Goal: Task Accomplishment & Management: Use online tool/utility

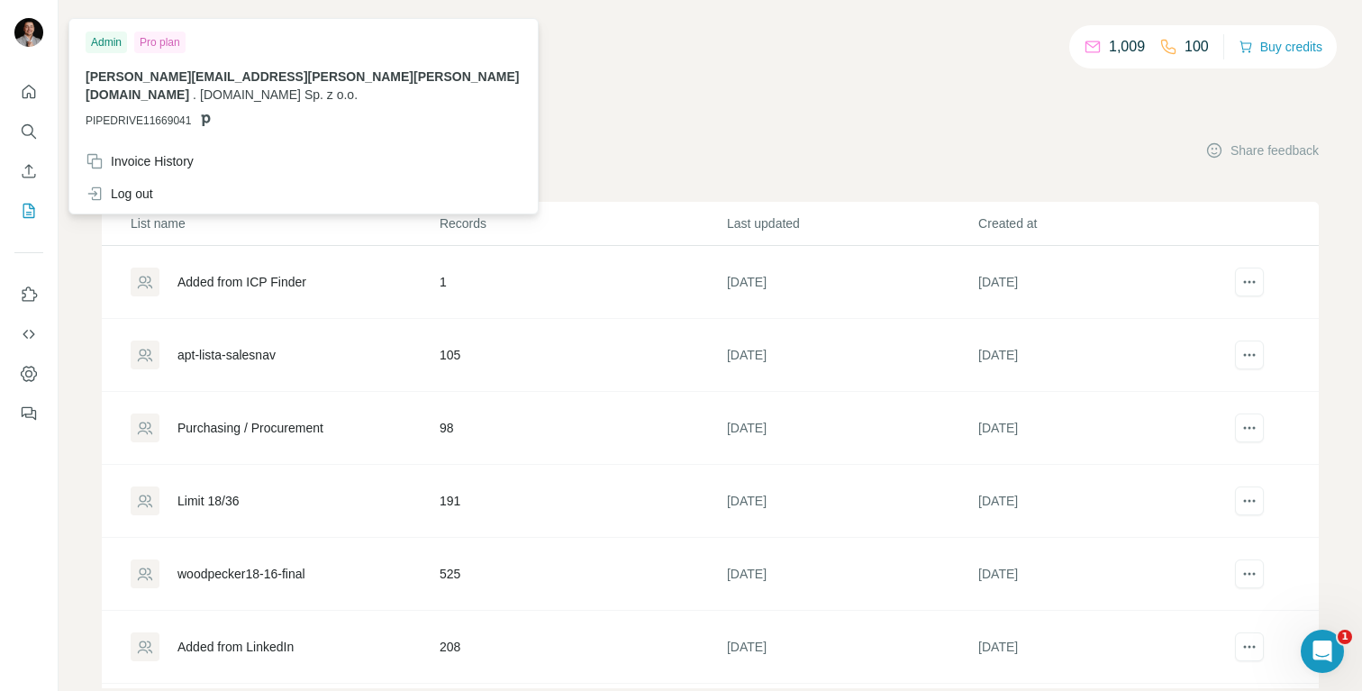
click at [685, 103] on div "1,009 100 Buy credits My lists Companies People Share feedback List name Record…" at bounding box center [710, 365] width 1217 height 645
click at [31, 31] on img at bounding box center [28, 32] width 29 height 29
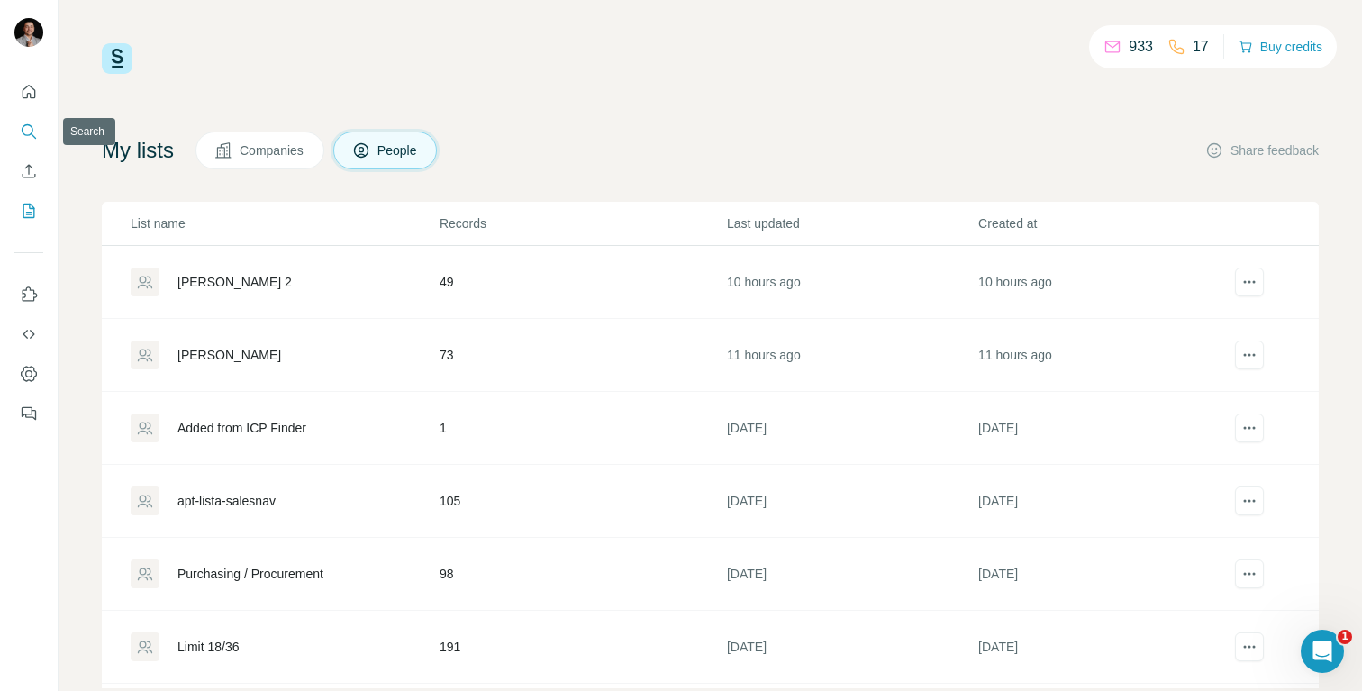
click at [27, 131] on icon "Search" at bounding box center [29, 131] width 18 height 18
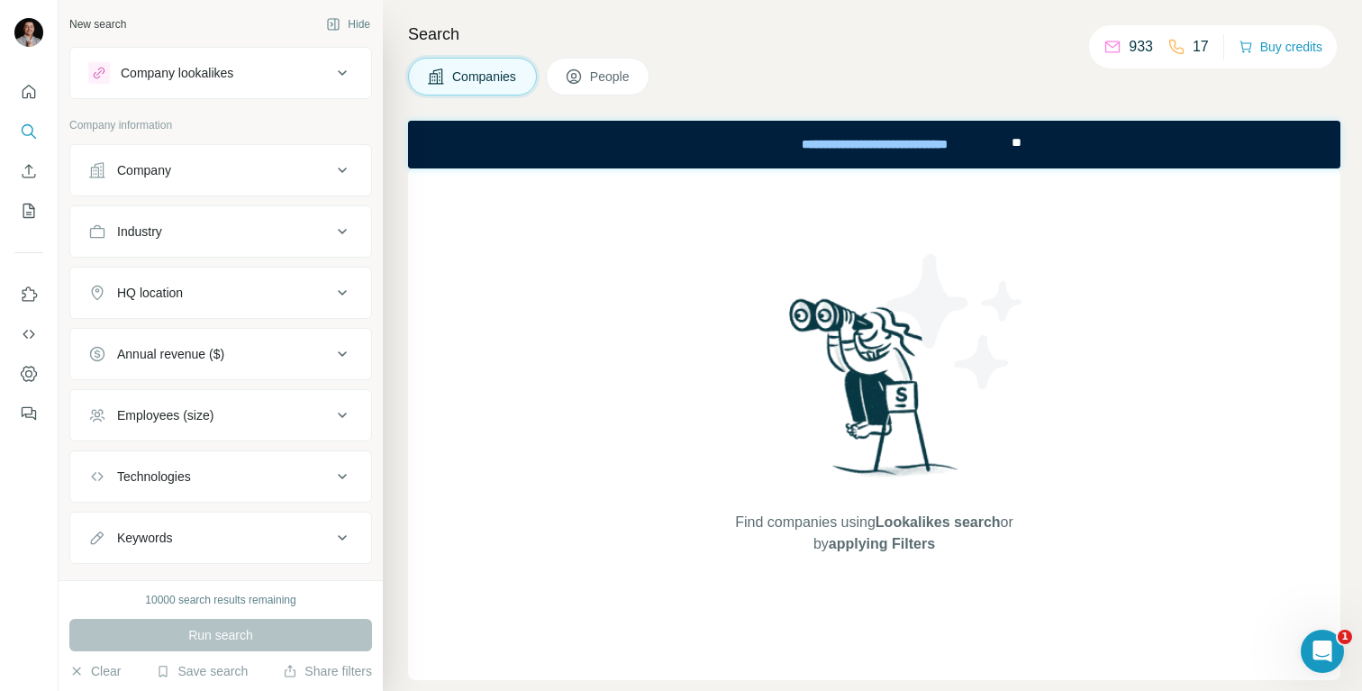
click at [606, 72] on span "People" at bounding box center [610, 77] width 41 height 18
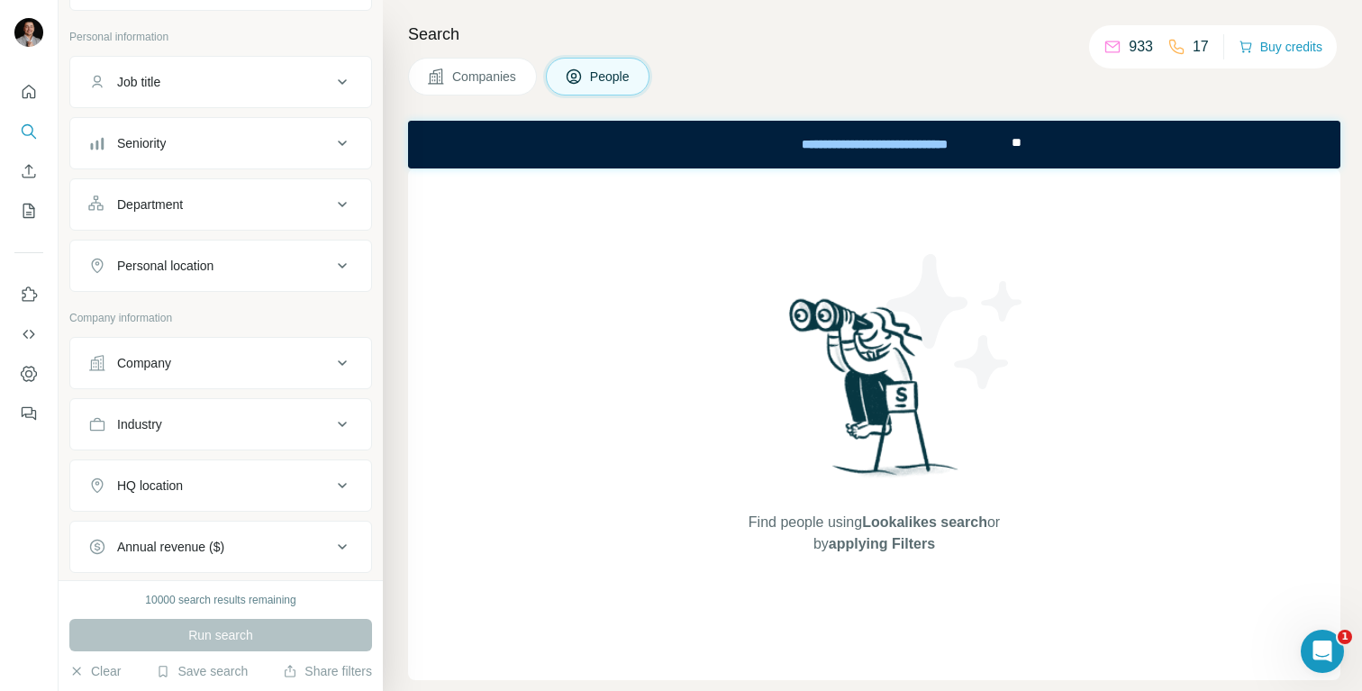
scroll to position [63, 0]
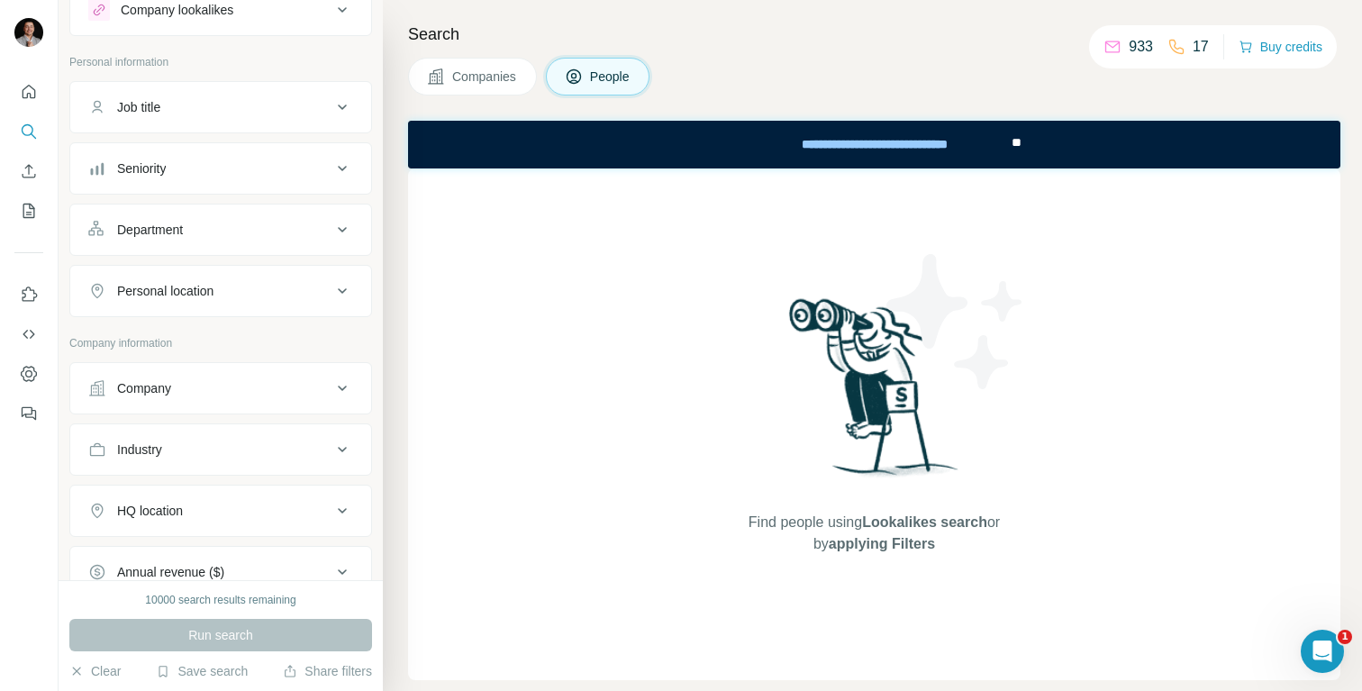
click at [183, 229] on div "Department" at bounding box center [150, 230] width 66 height 18
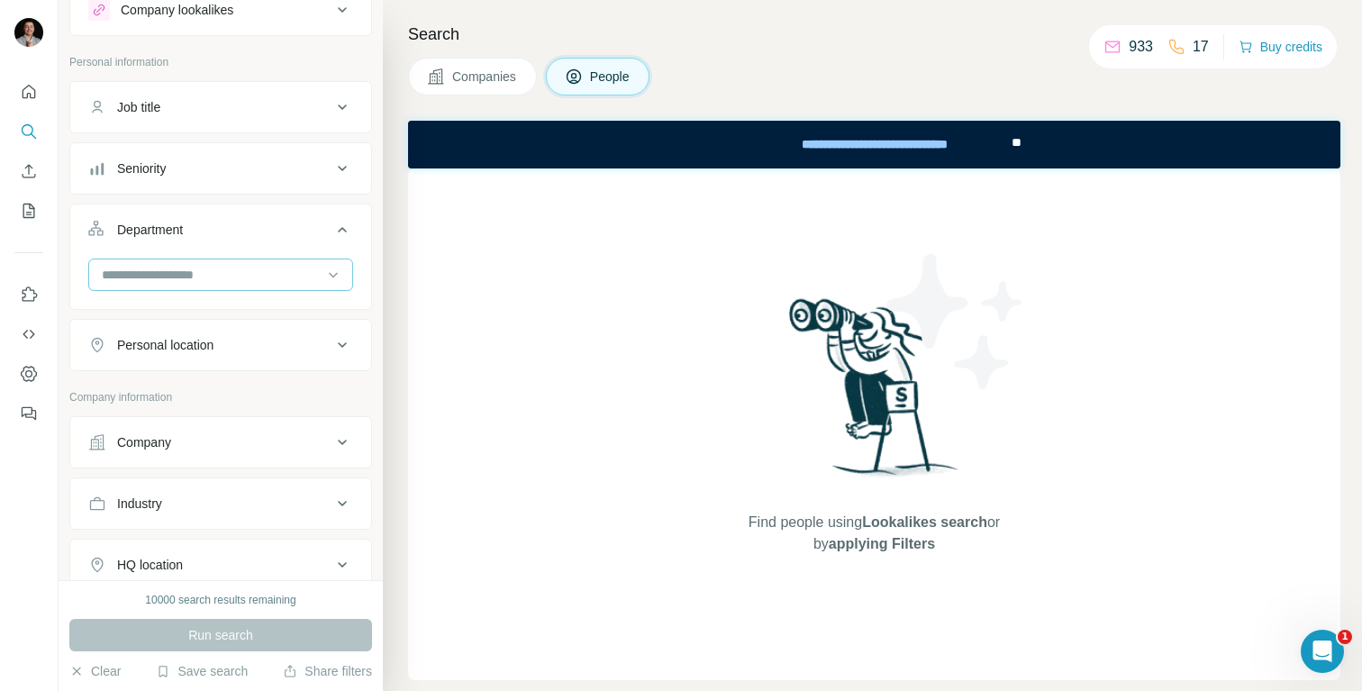
click at [178, 277] on input at bounding box center [211, 275] width 222 height 20
click at [146, 380] on div "HR" at bounding box center [221, 389] width 234 height 18
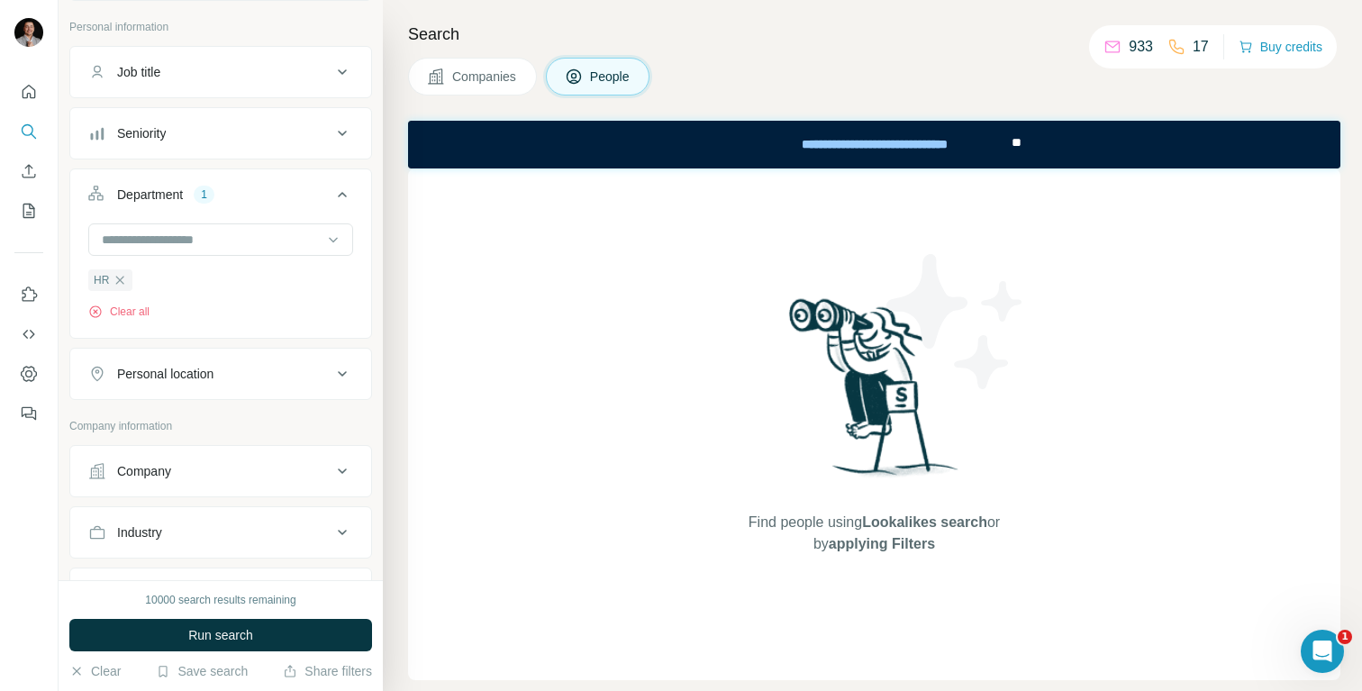
scroll to position [104, 0]
click at [203, 239] on input at bounding box center [211, 234] width 222 height 20
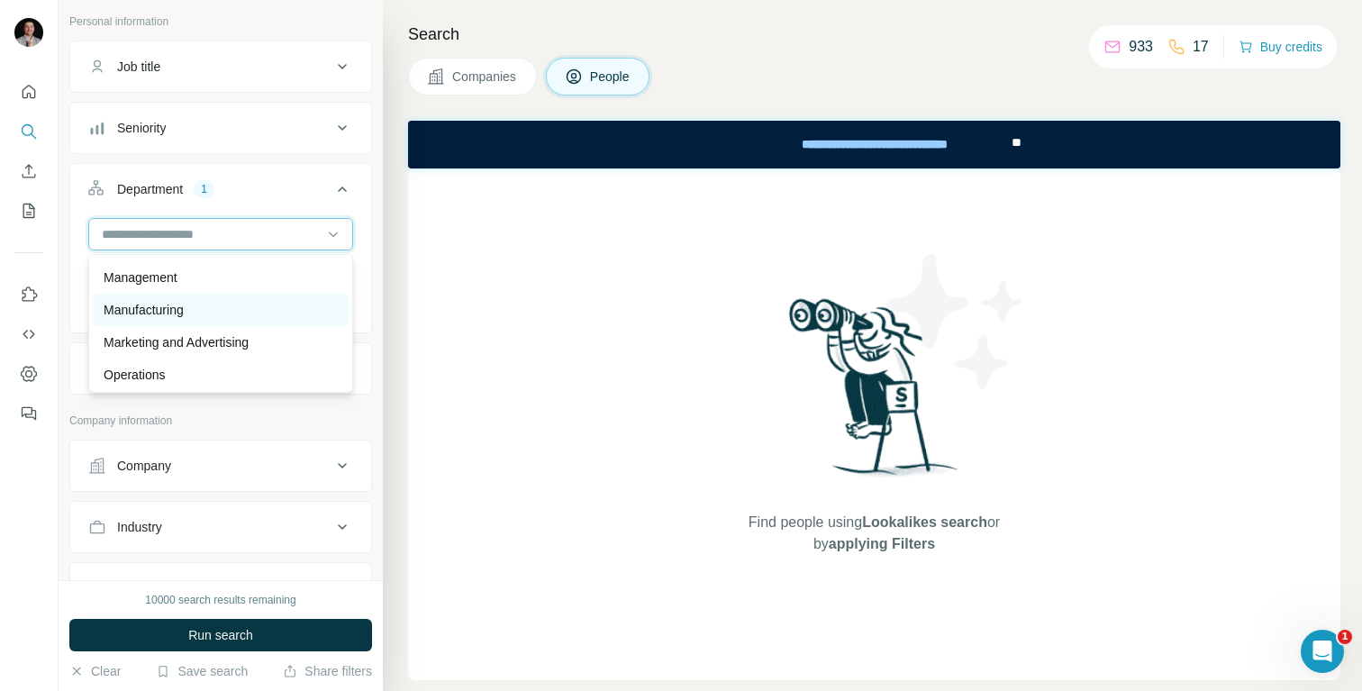
scroll to position [372, 0]
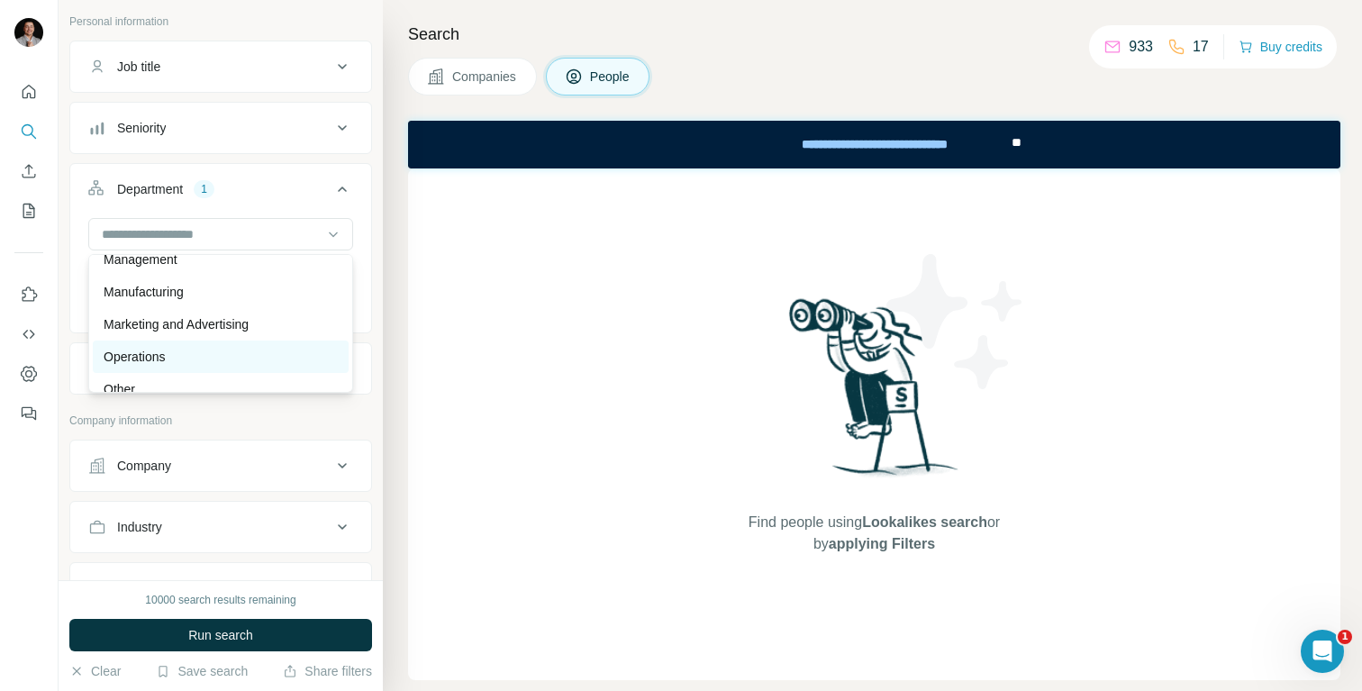
click at [191, 352] on div "Operations" at bounding box center [221, 357] width 234 height 18
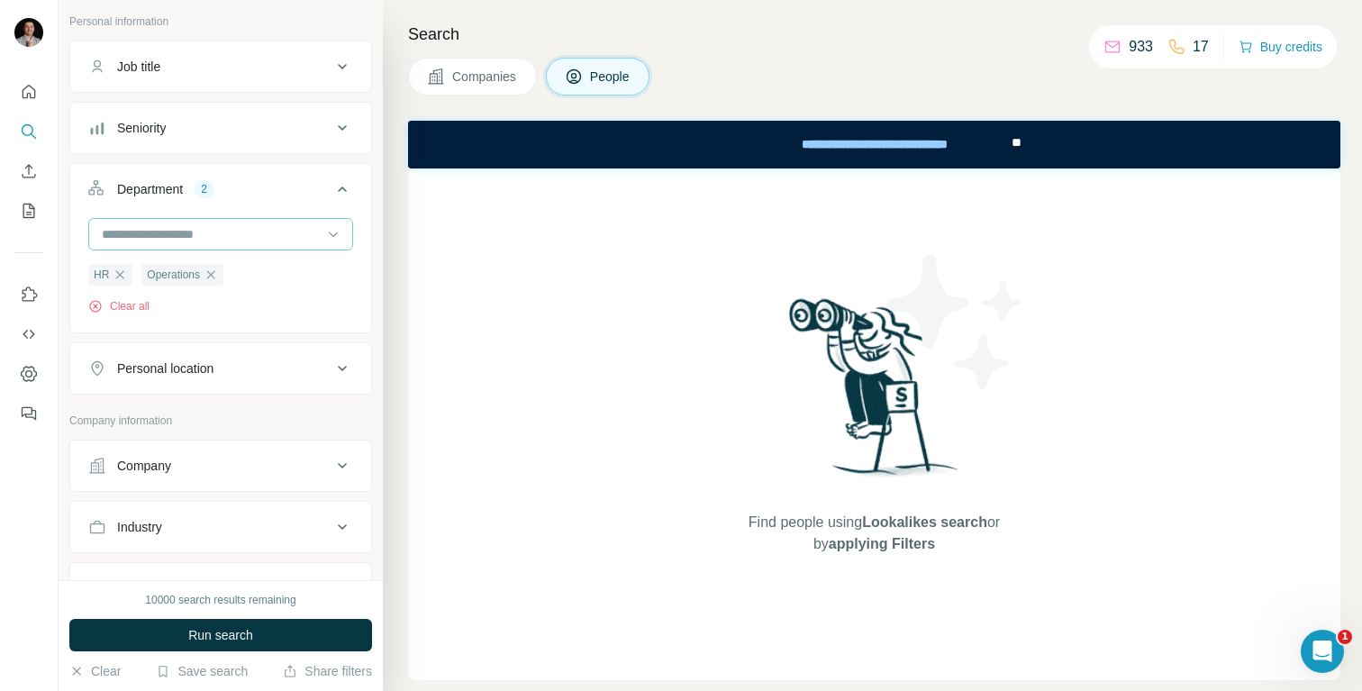
click at [206, 233] on input at bounding box center [211, 234] width 222 height 20
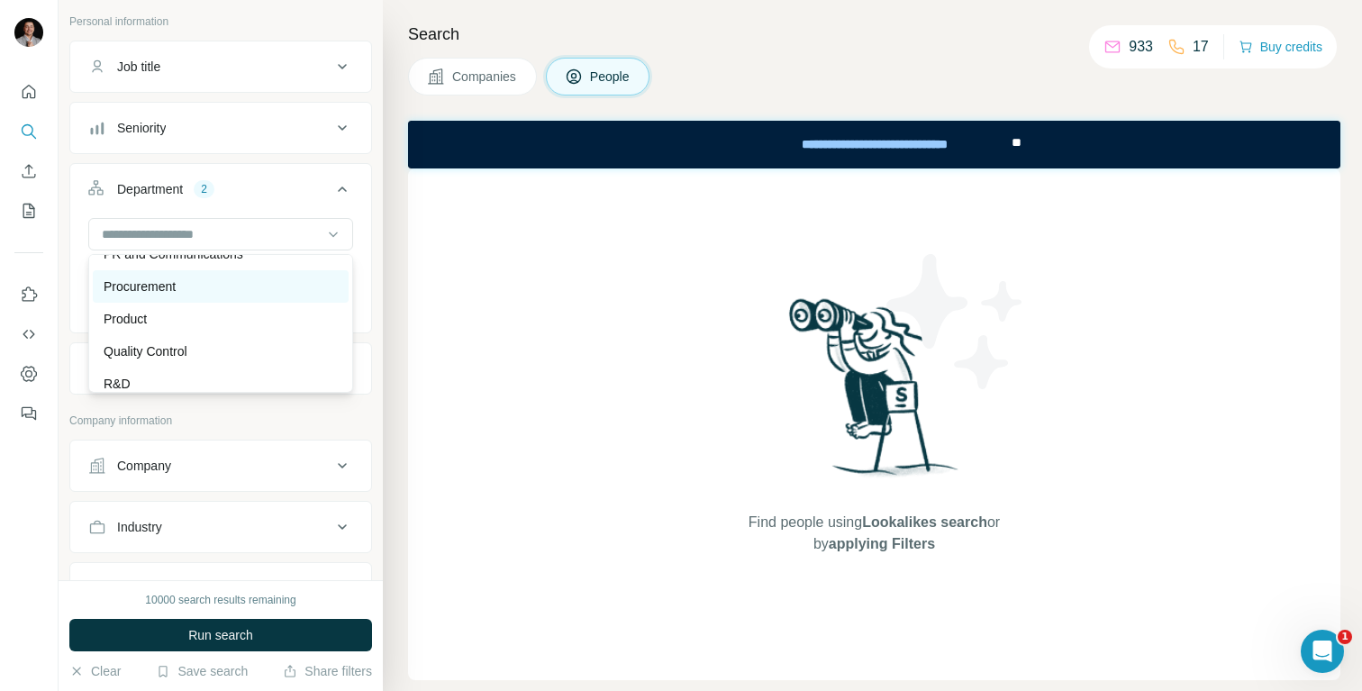
click at [206, 291] on div "Procurement" at bounding box center [221, 286] width 234 height 18
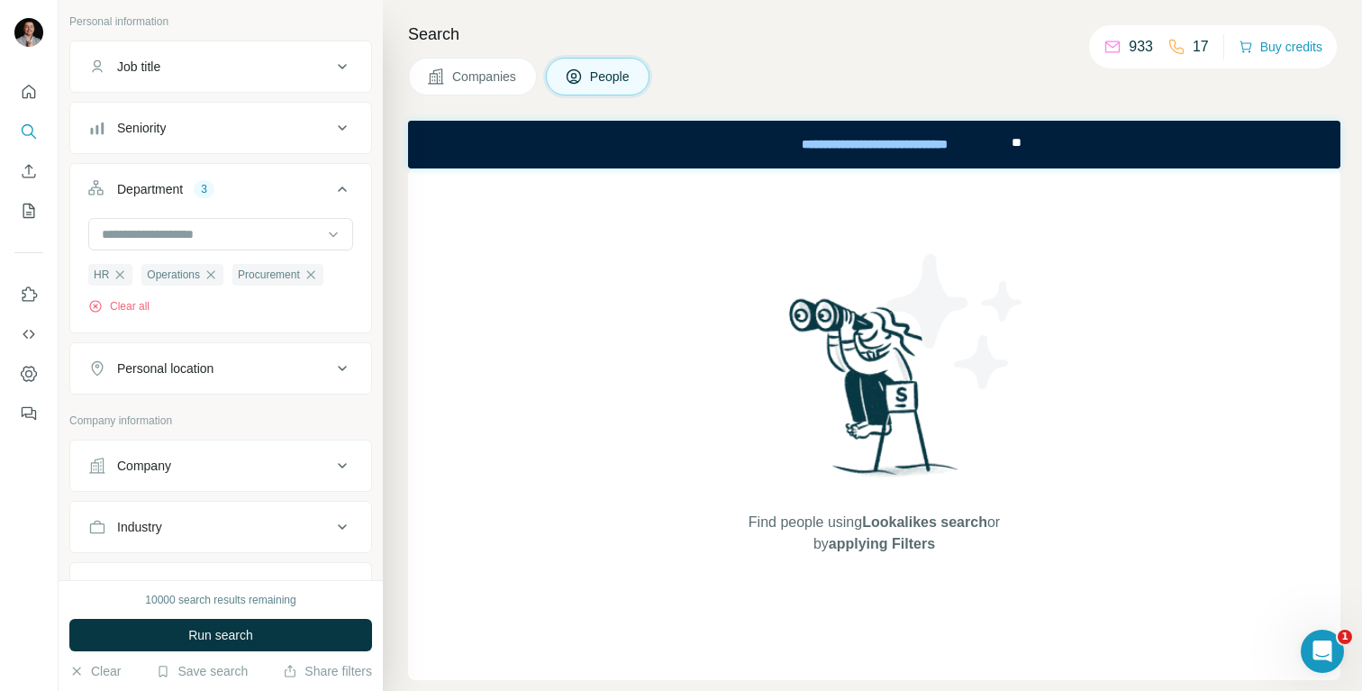
click at [457, 421] on div "Find people using Lookalikes search or by applying Filters" at bounding box center [874, 423] width 932 height 511
click at [260, 387] on button "Personal location" at bounding box center [220, 368] width 301 height 43
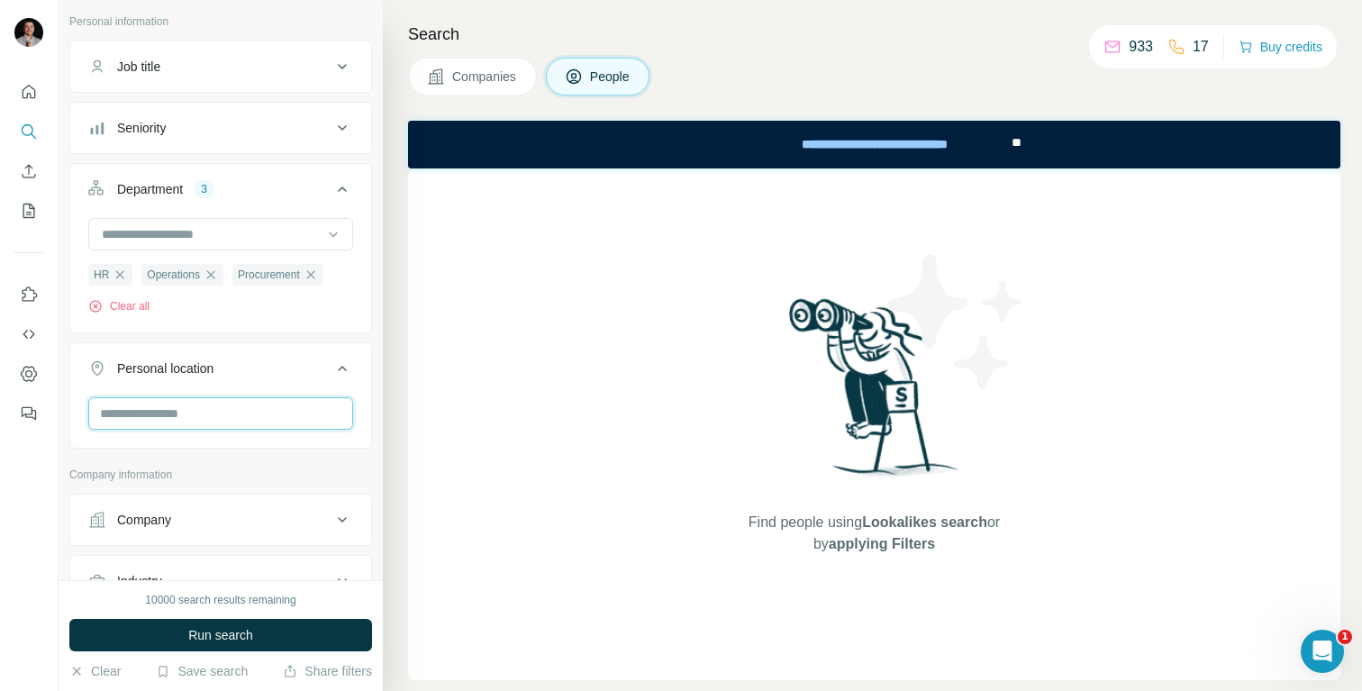
click at [244, 419] on input "text" at bounding box center [220, 413] width 265 height 32
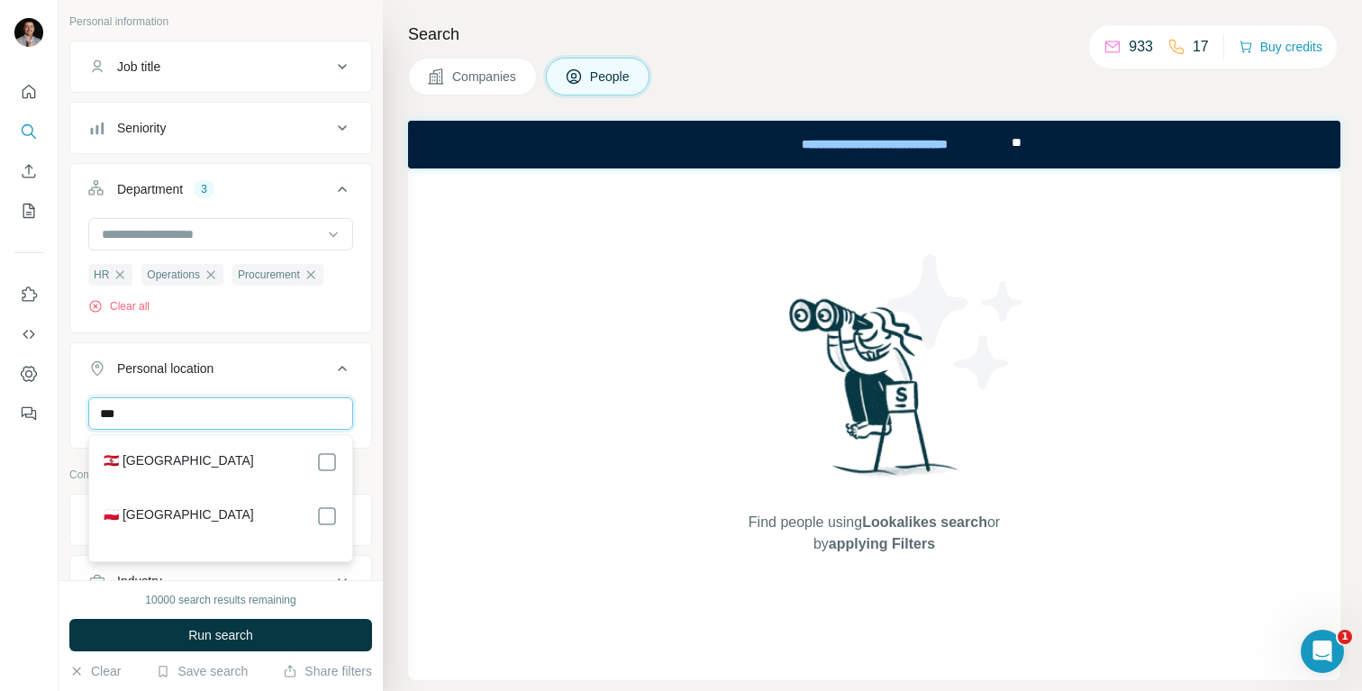
type input "***"
click at [209, 529] on section "🇵🇱 [GEOGRAPHIC_DATA]" at bounding box center [215, 525] width 245 height 40
click at [329, 528] on section "🇵🇱 [GEOGRAPHIC_DATA]" at bounding box center [215, 525] width 245 height 40
click at [473, 456] on div "Find people using Lookalikes search or by applying Filters" at bounding box center [874, 423] width 932 height 511
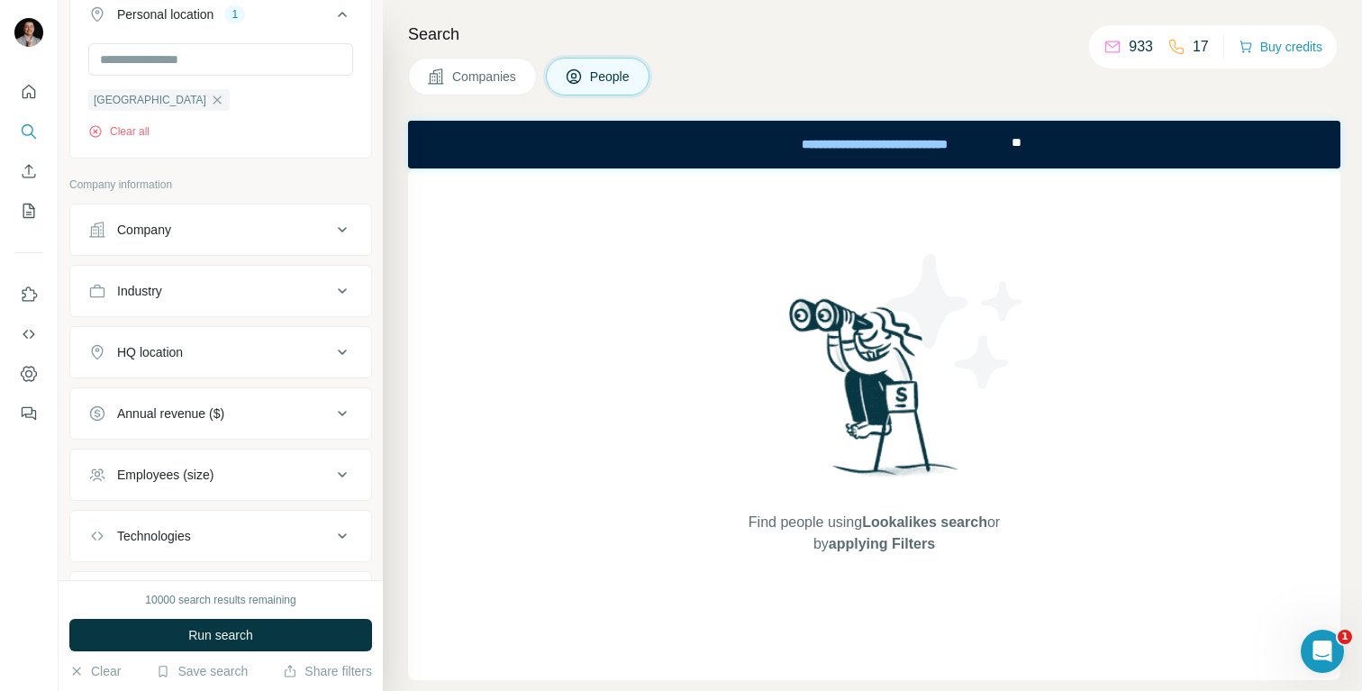
scroll to position [435, 0]
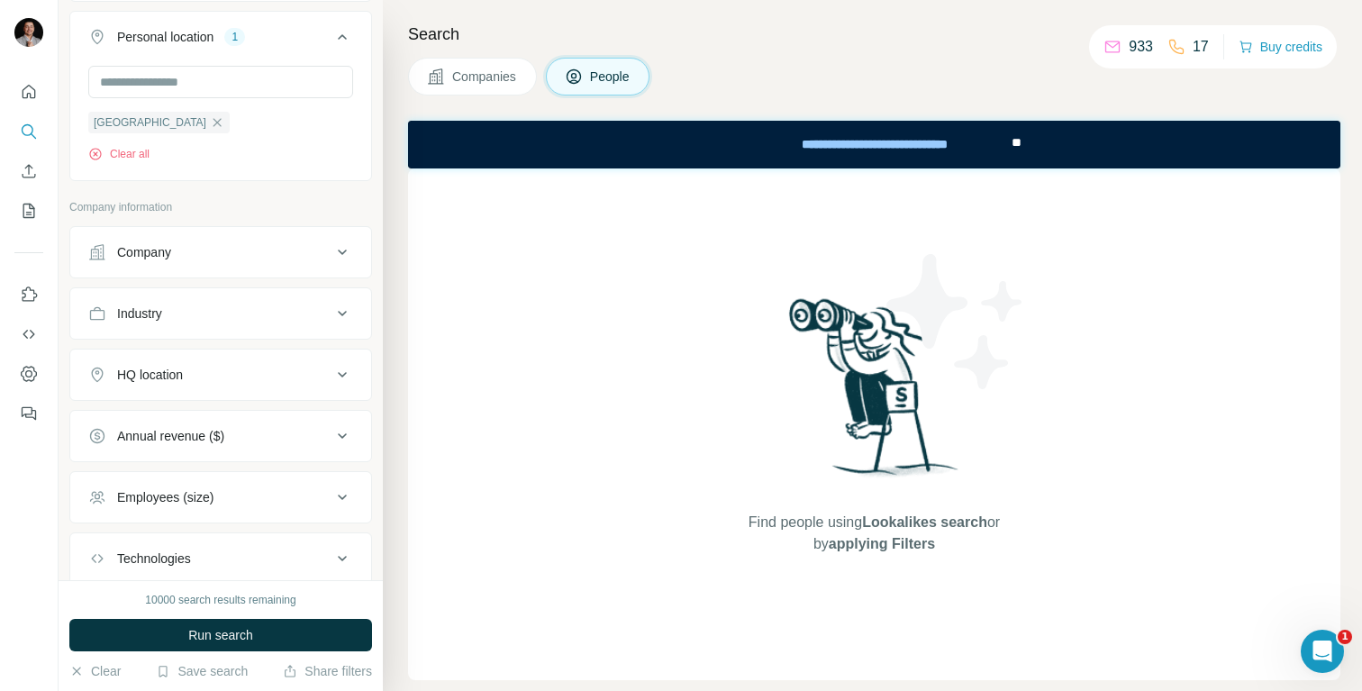
click at [199, 254] on div "Company" at bounding box center [209, 252] width 243 height 18
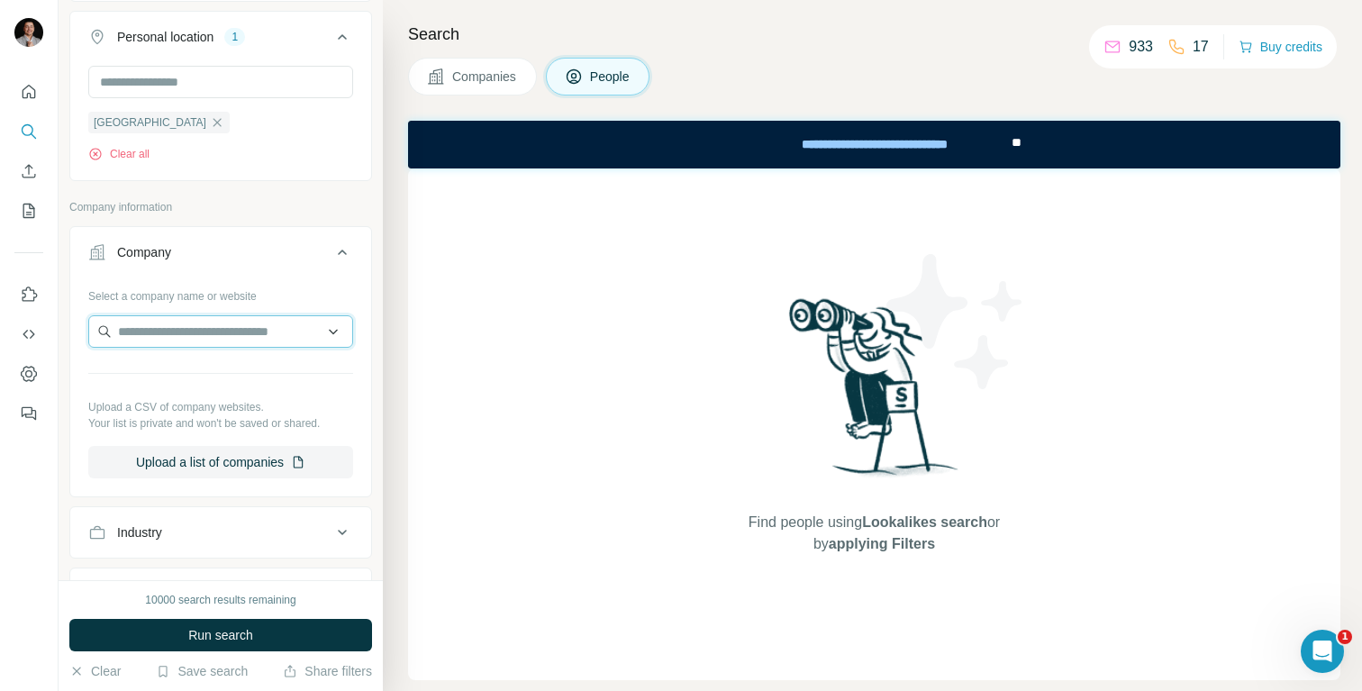
click at [192, 333] on input "text" at bounding box center [220, 331] width 265 height 32
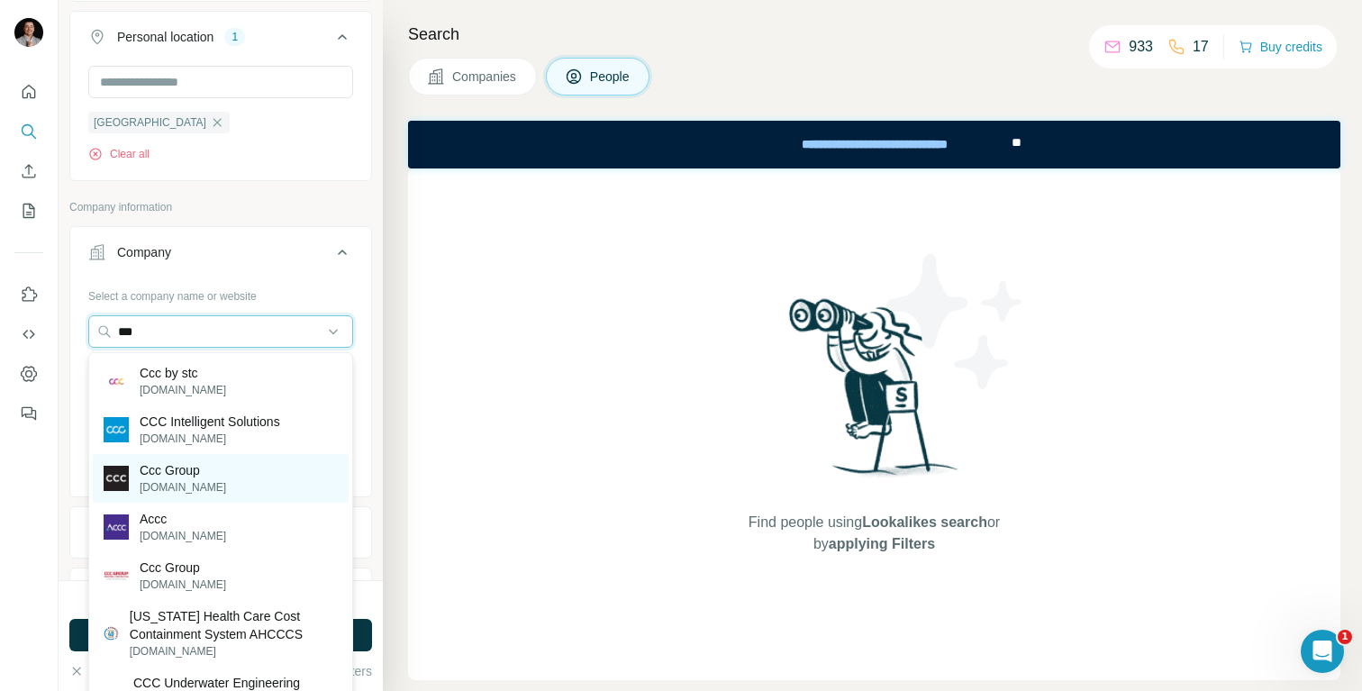
type input "***"
click at [206, 475] on div "Ccc Group [DOMAIN_NAME]" at bounding box center [221, 478] width 256 height 49
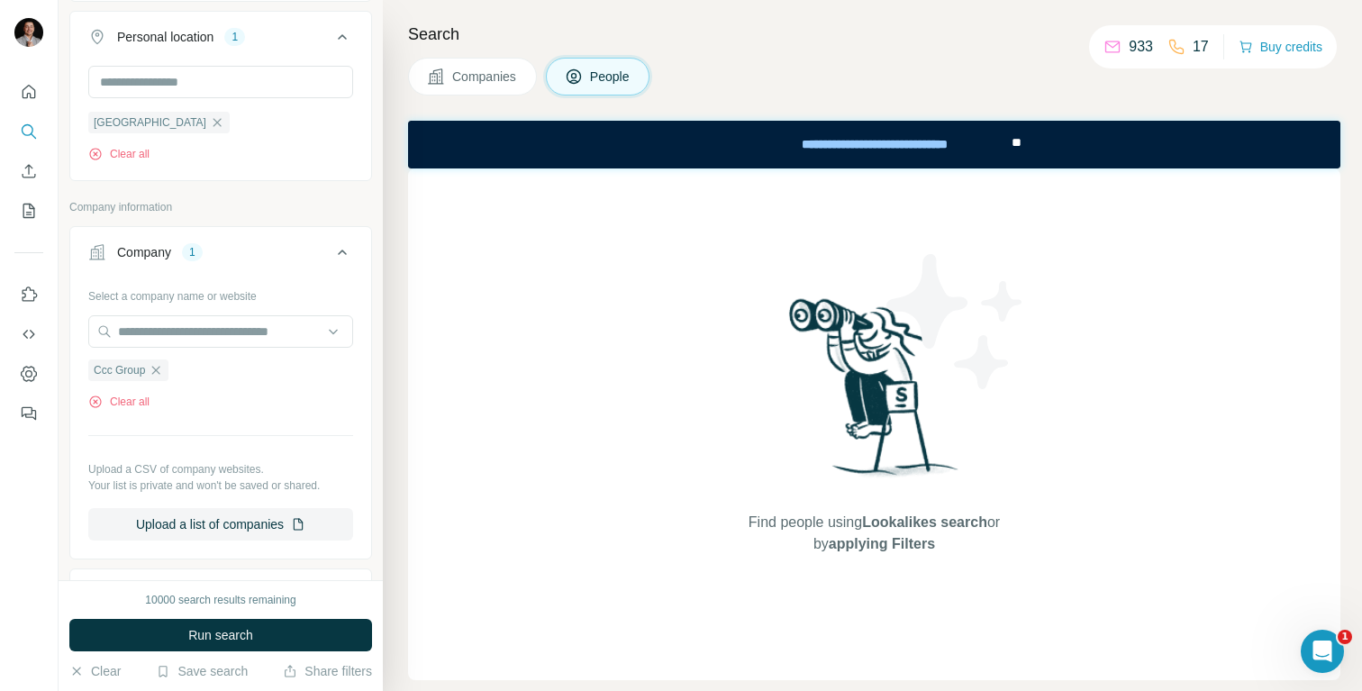
click at [495, 436] on div "Find people using Lookalikes search or by applying Filters" at bounding box center [874, 423] width 932 height 511
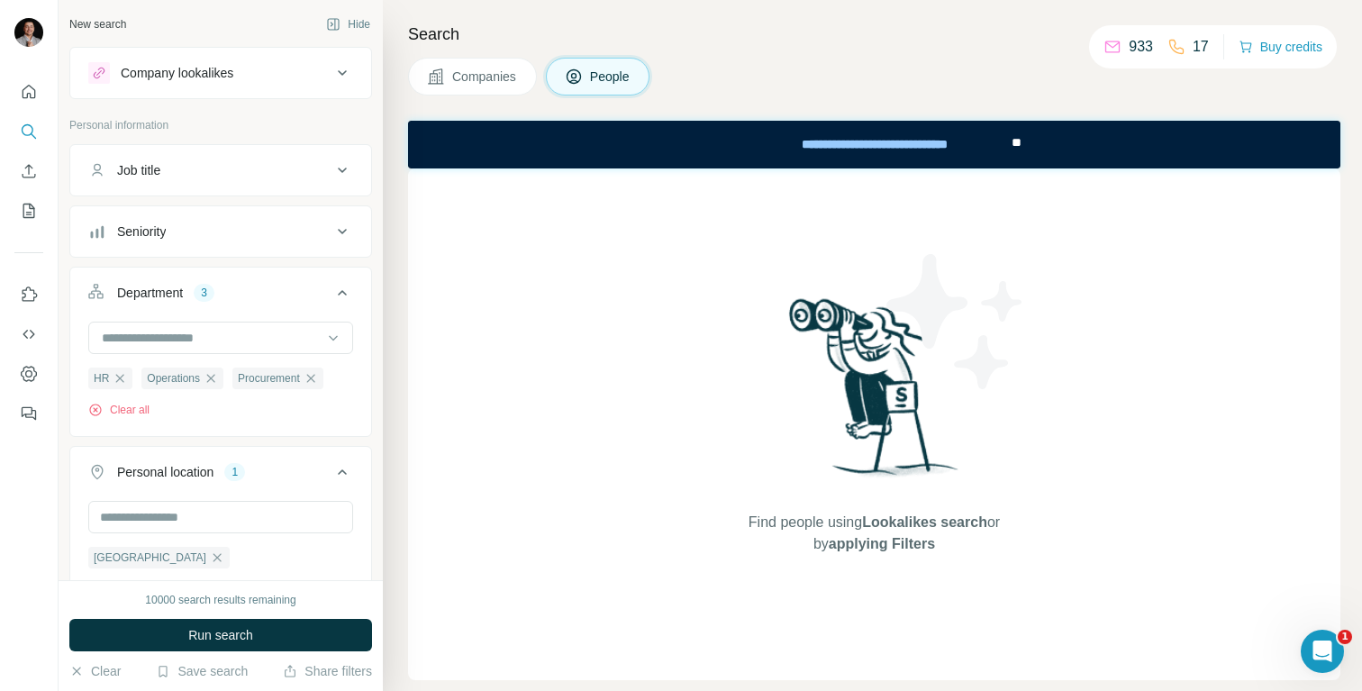
click at [220, 216] on button "Seniority" at bounding box center [220, 231] width 301 height 43
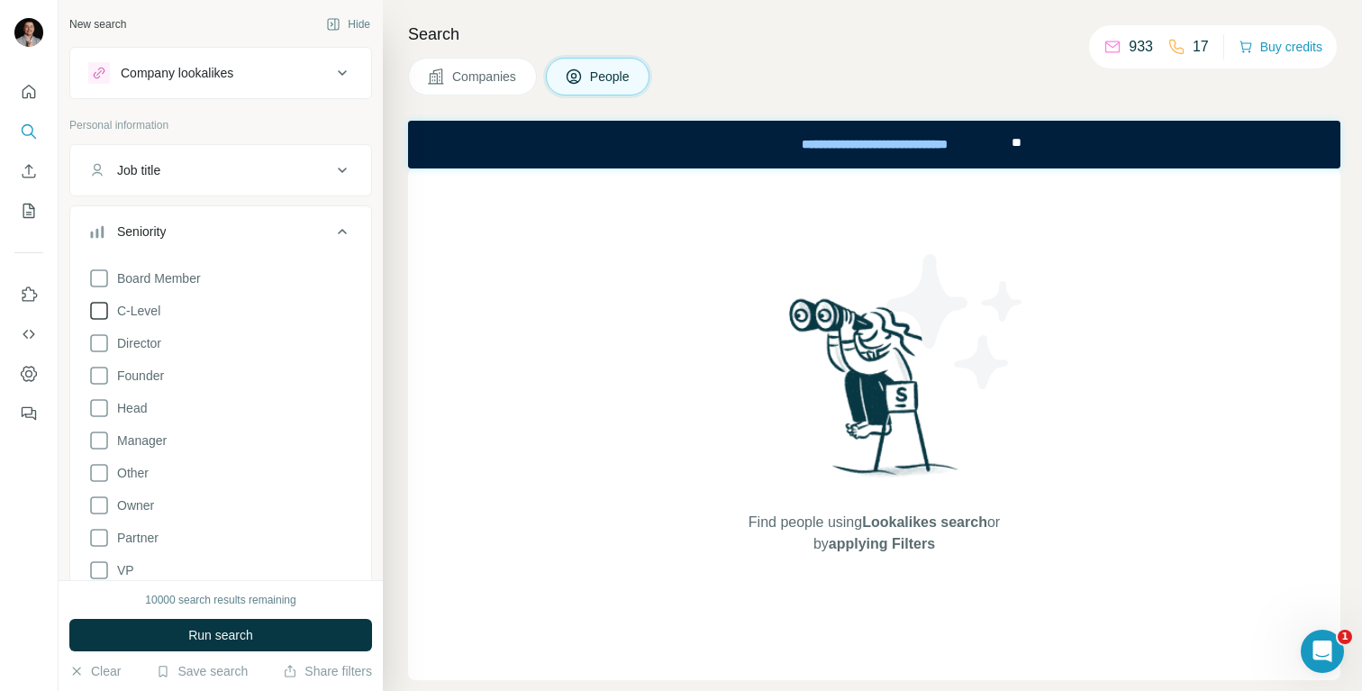
click at [141, 315] on span "C-Level" at bounding box center [135, 311] width 50 height 18
click at [141, 345] on span "Director" at bounding box center [135, 343] width 51 height 18
click at [131, 420] on div "Board Member C-Level Director Founder Head Manager Other Owner Partner VP Clear…" at bounding box center [220, 434] width 265 height 348
click at [131, 409] on span "Head" at bounding box center [128, 408] width 37 height 18
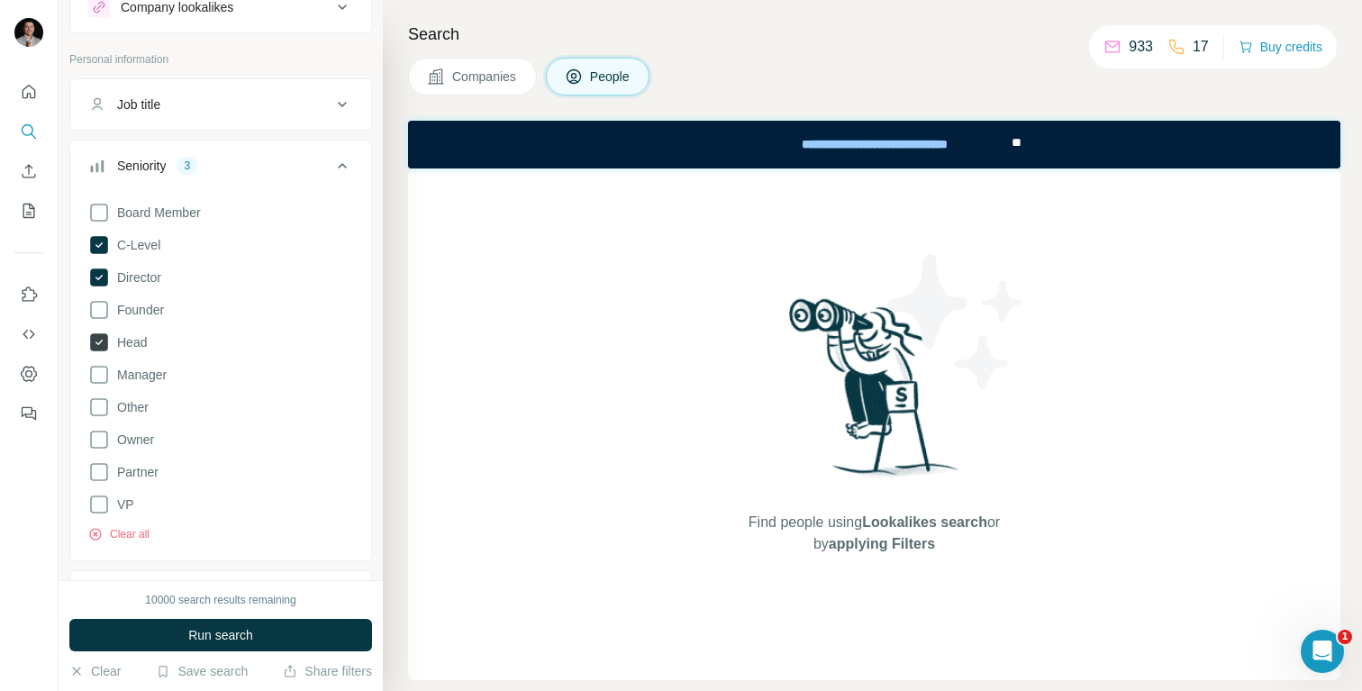
scroll to position [97, 0]
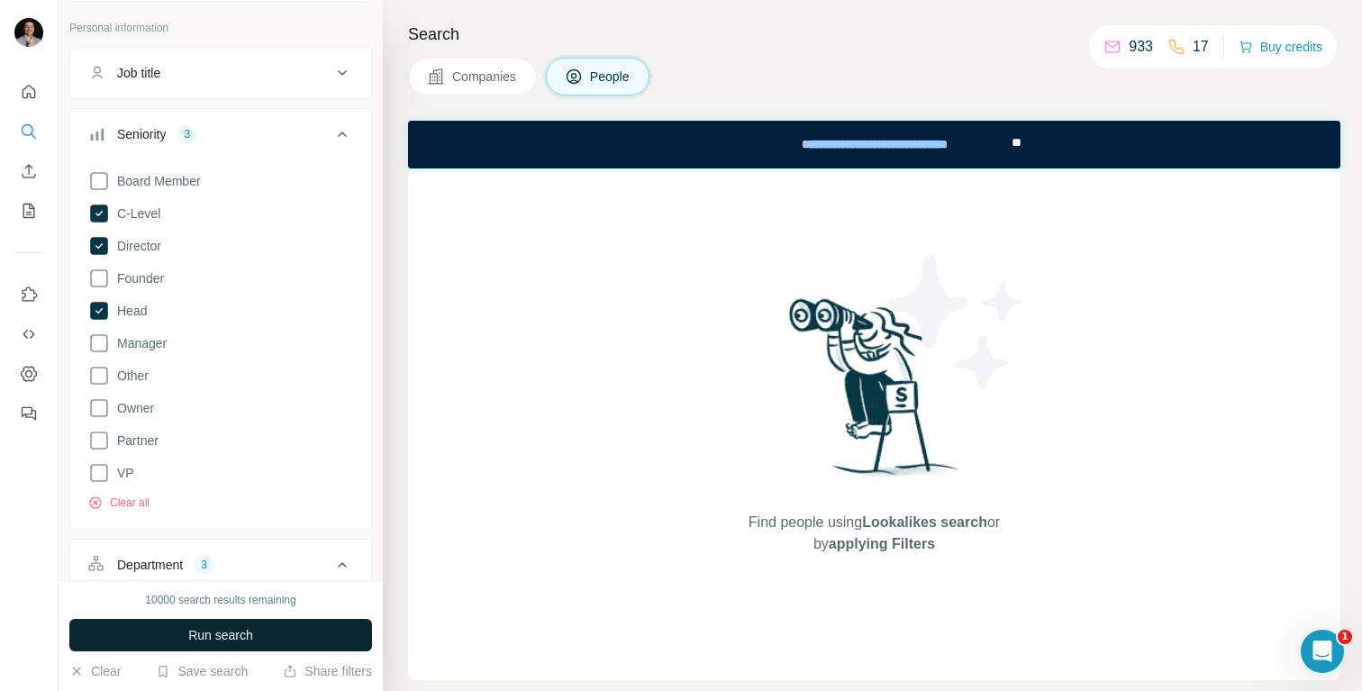
click at [200, 629] on span "Run search" at bounding box center [220, 635] width 65 height 18
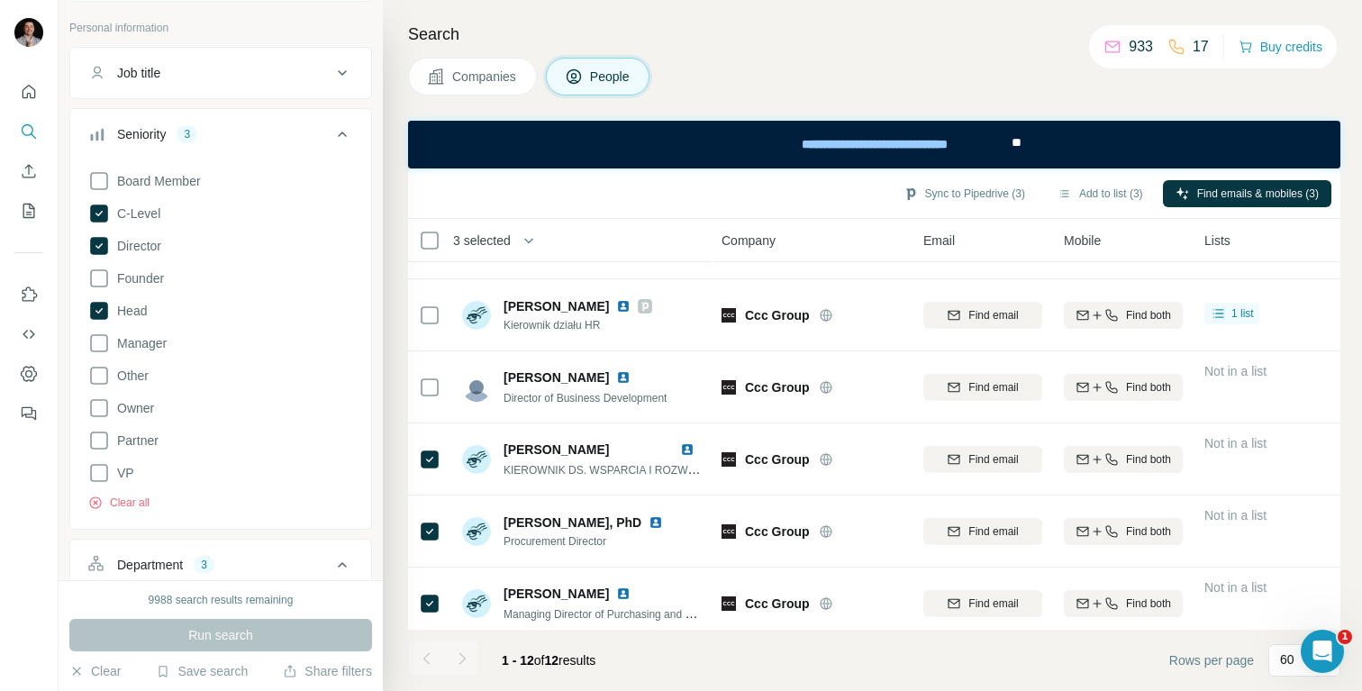
scroll to position [497, 0]
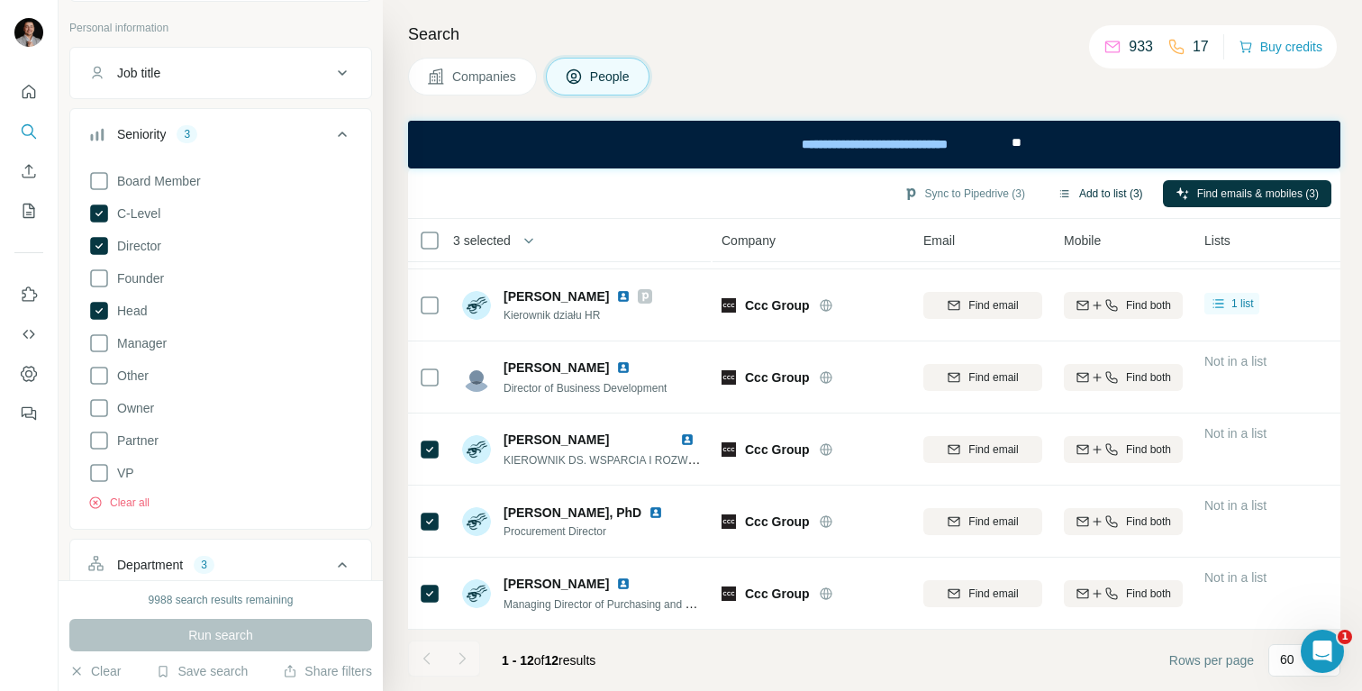
click at [1085, 189] on button "Add to list (3)" at bounding box center [1100, 193] width 111 height 27
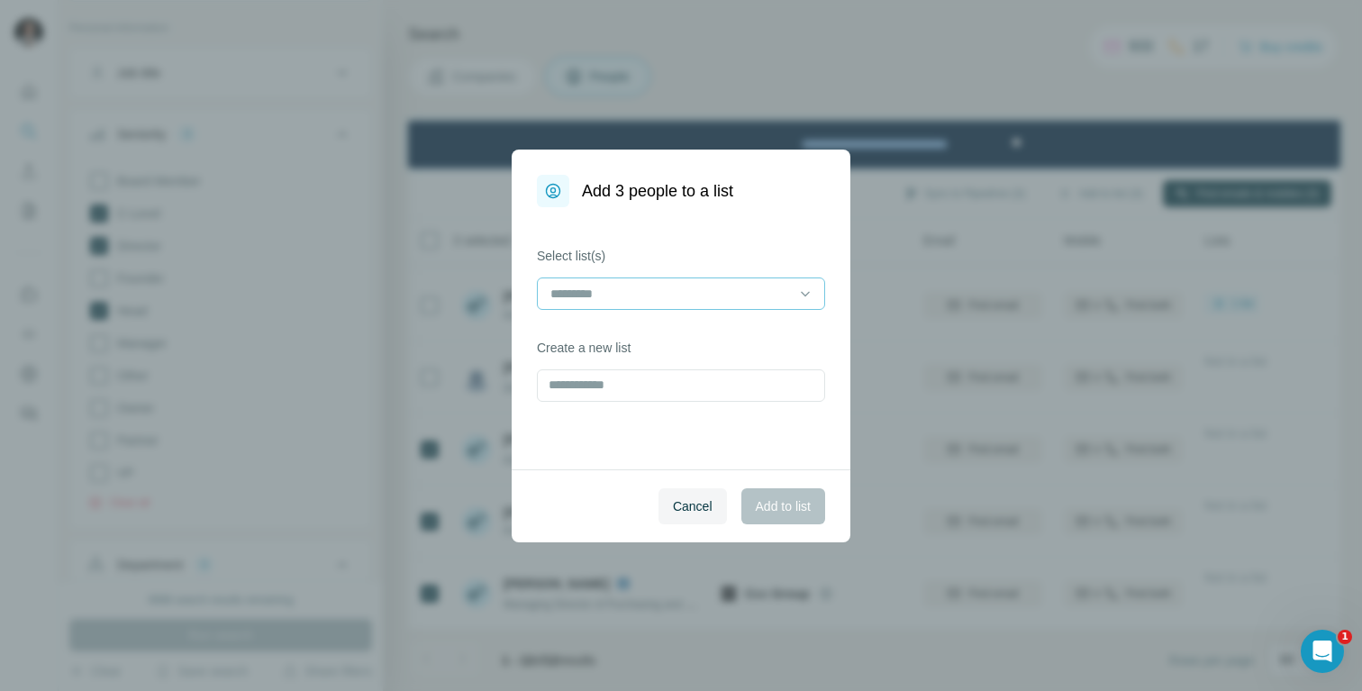
click at [596, 297] on input at bounding box center [669, 294] width 243 height 20
click at [612, 494] on div "Cancel Add to list" at bounding box center [680, 505] width 339 height 73
click at [634, 378] on input "text" at bounding box center [681, 385] width 288 height 32
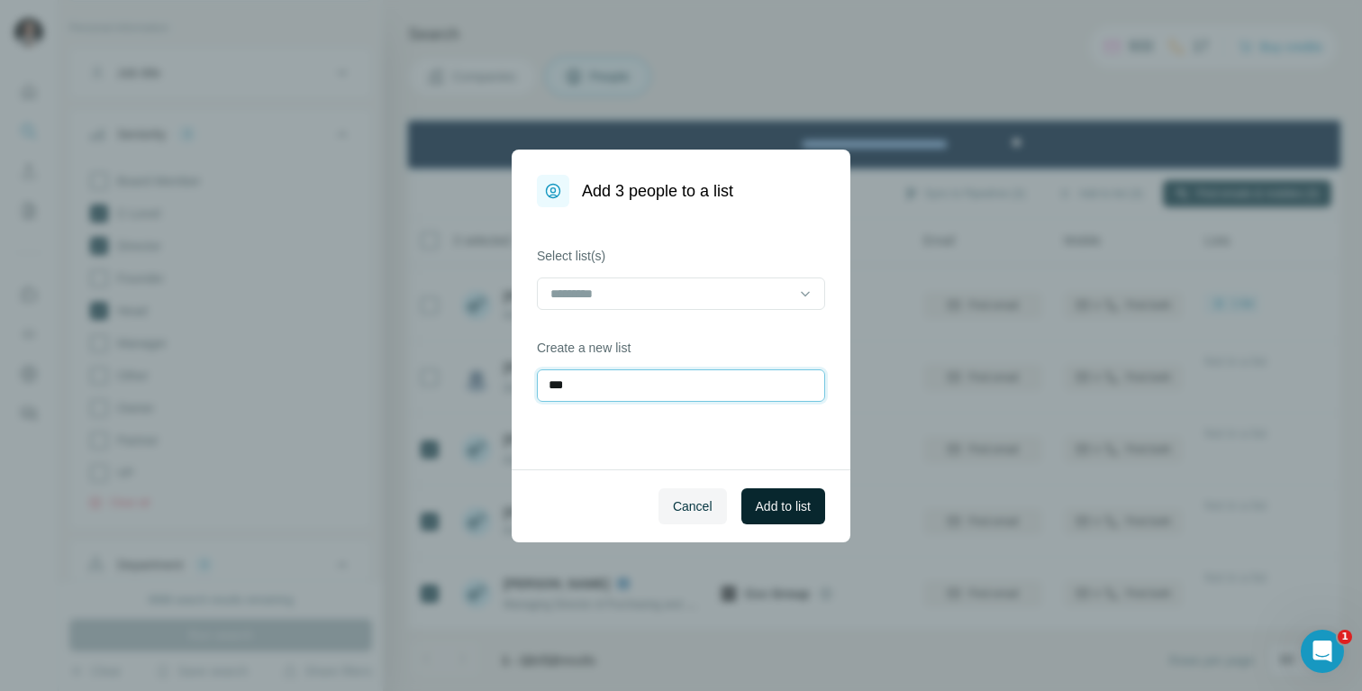
type input "***"
click at [793, 508] on span "Add to list" at bounding box center [782, 506] width 55 height 18
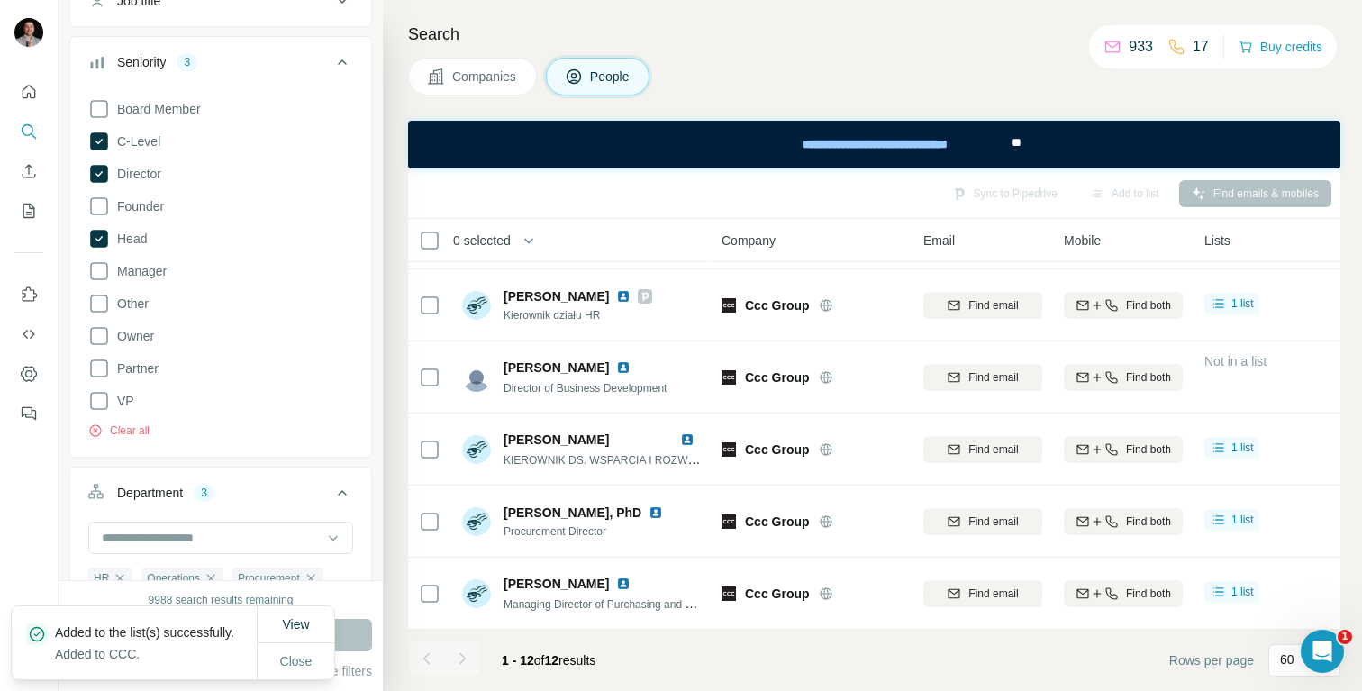
scroll to position [144, 0]
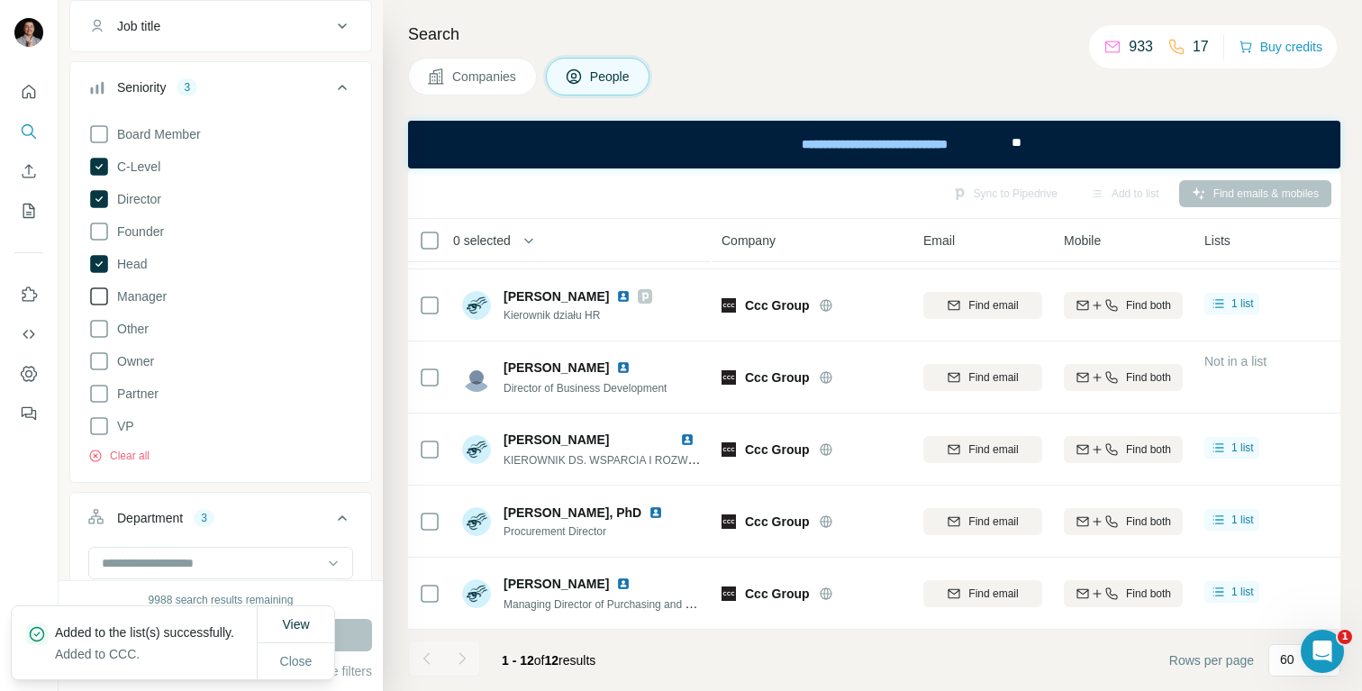
click at [141, 297] on span "Manager" at bounding box center [138, 296] width 57 height 18
click at [359, 635] on button "Run search" at bounding box center [220, 635] width 303 height 32
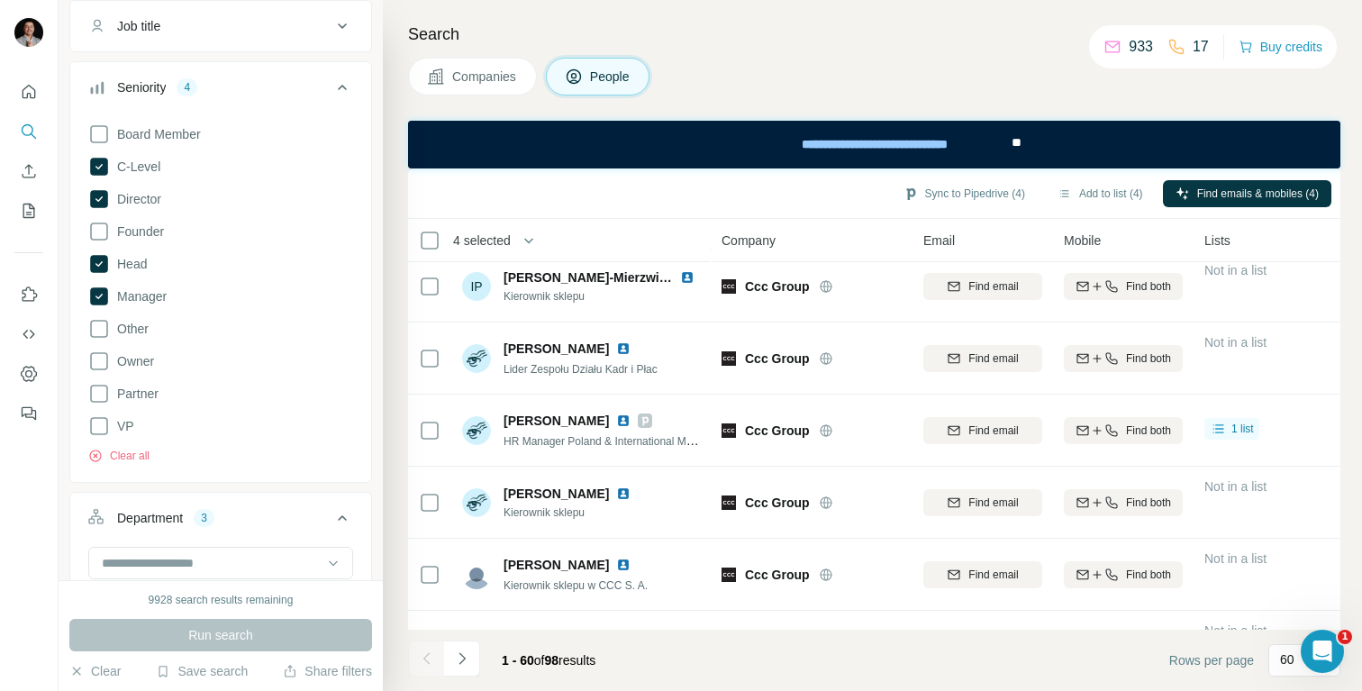
scroll to position [3195, 0]
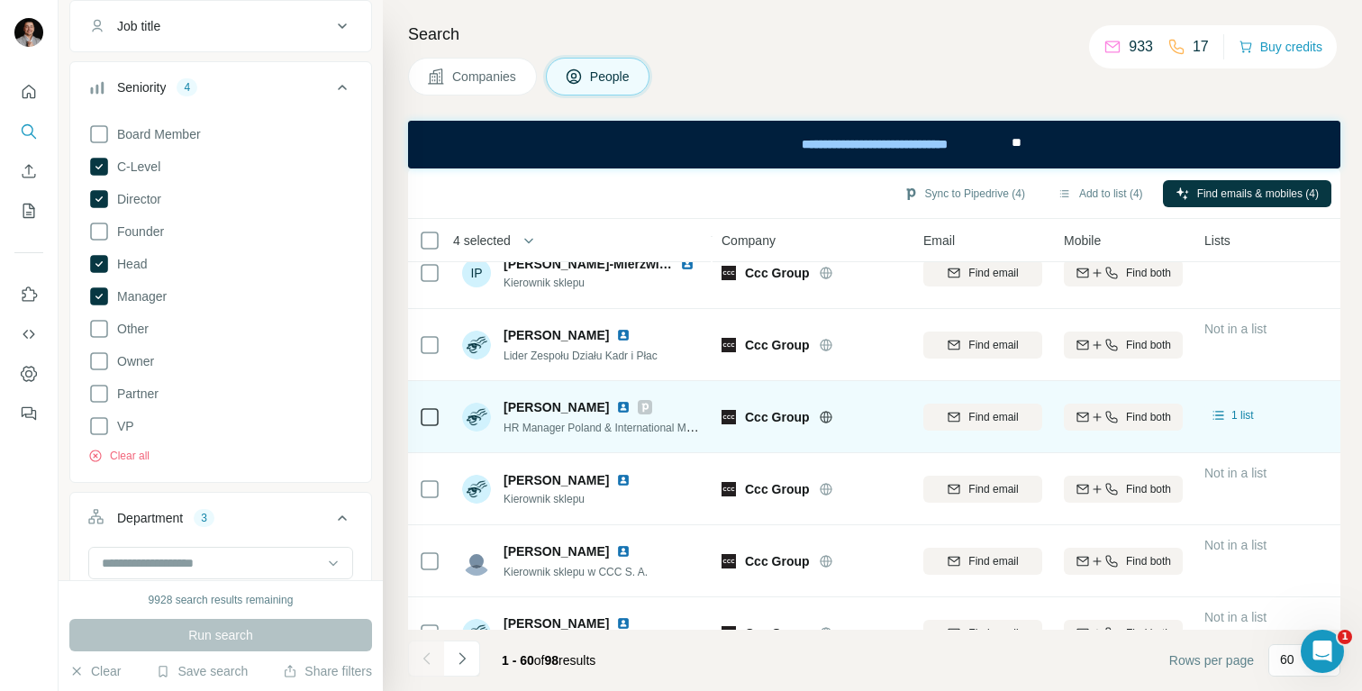
click at [440, 416] on td at bounding box center [429, 417] width 43 height 72
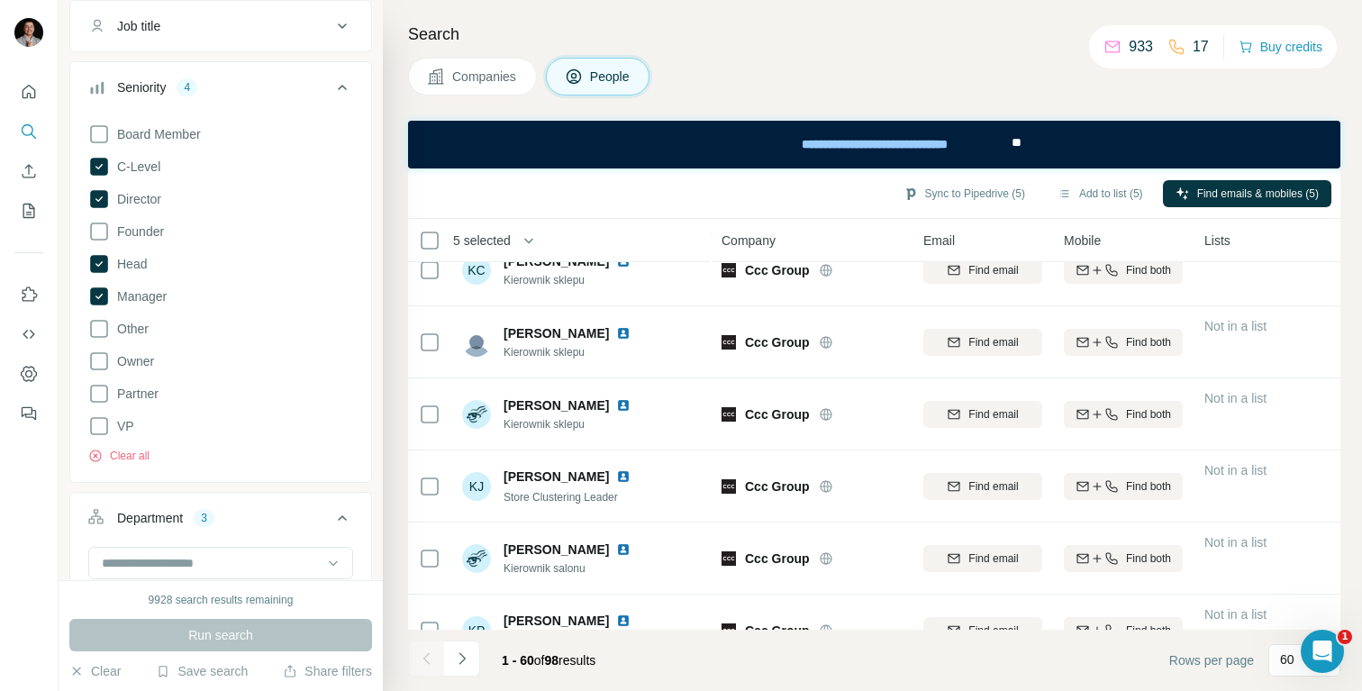
scroll to position [3955, 0]
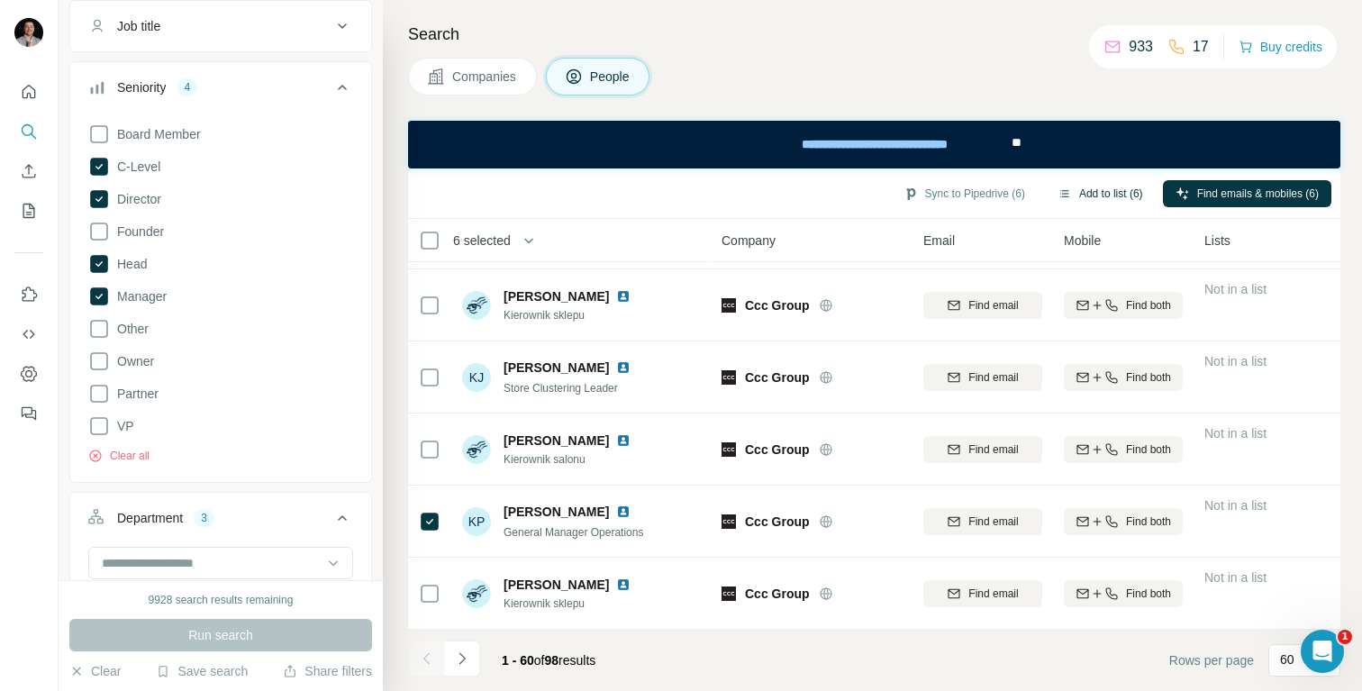
click at [1090, 193] on button "Add to list (6)" at bounding box center [1100, 193] width 111 height 27
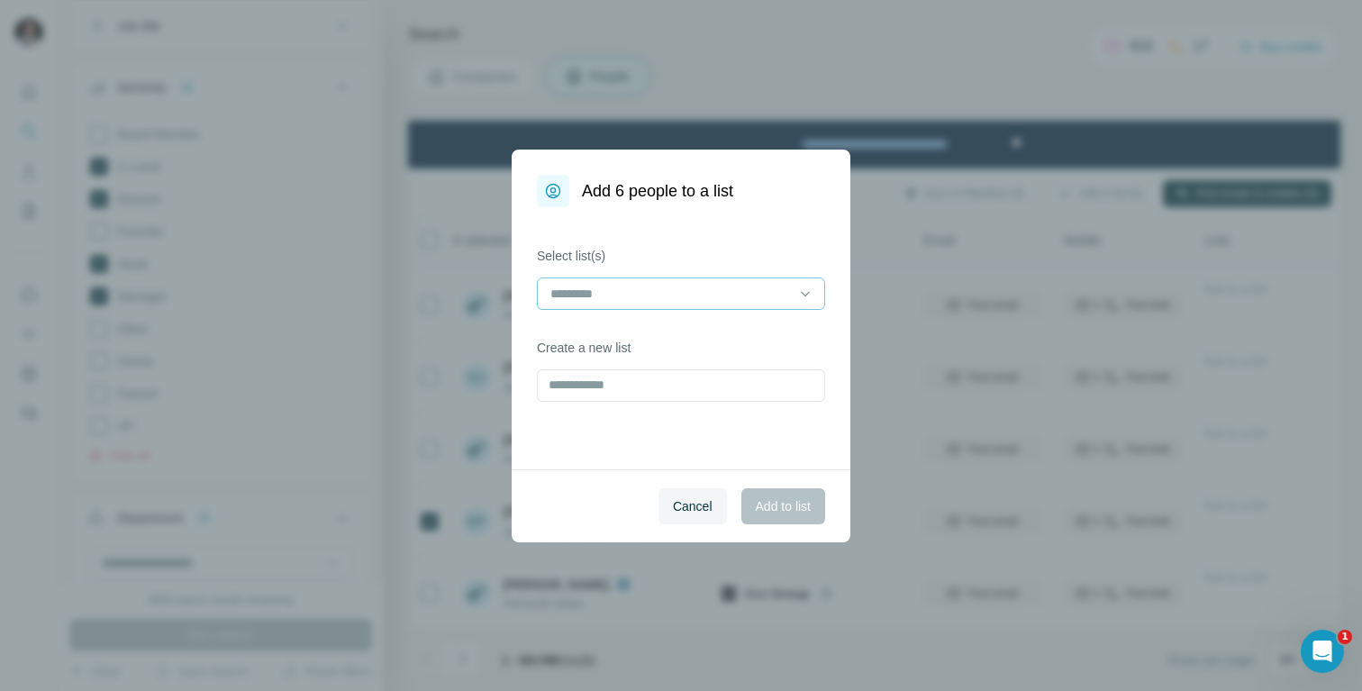
click at [654, 297] on input at bounding box center [669, 294] width 243 height 20
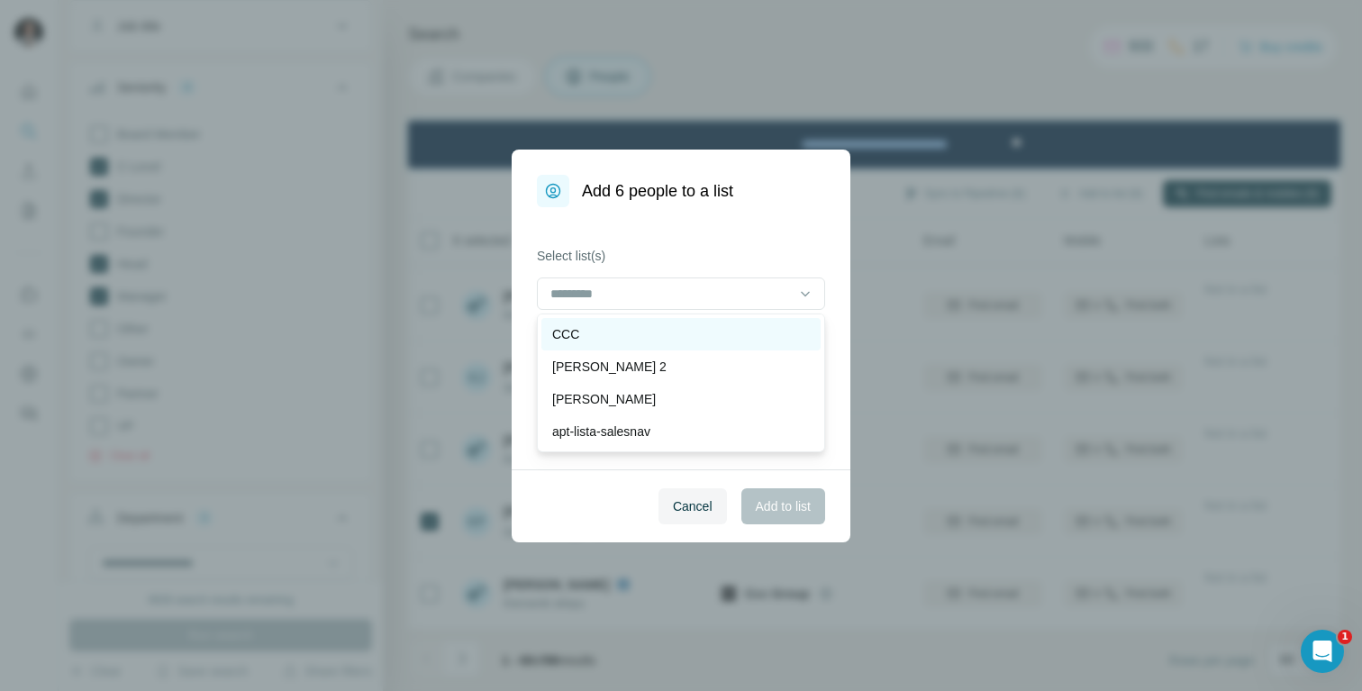
click at [647, 337] on div "CCC" at bounding box center [681, 334] width 258 height 18
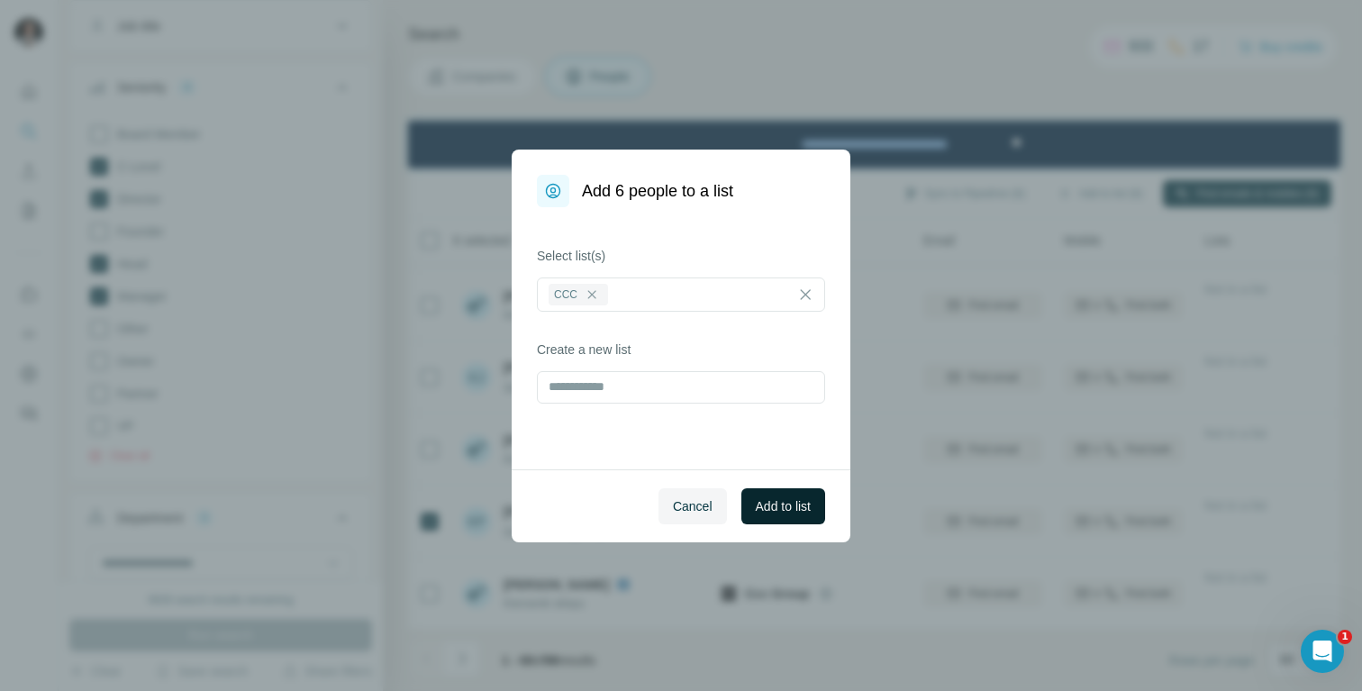
click at [788, 503] on span "Add to list" at bounding box center [782, 506] width 55 height 18
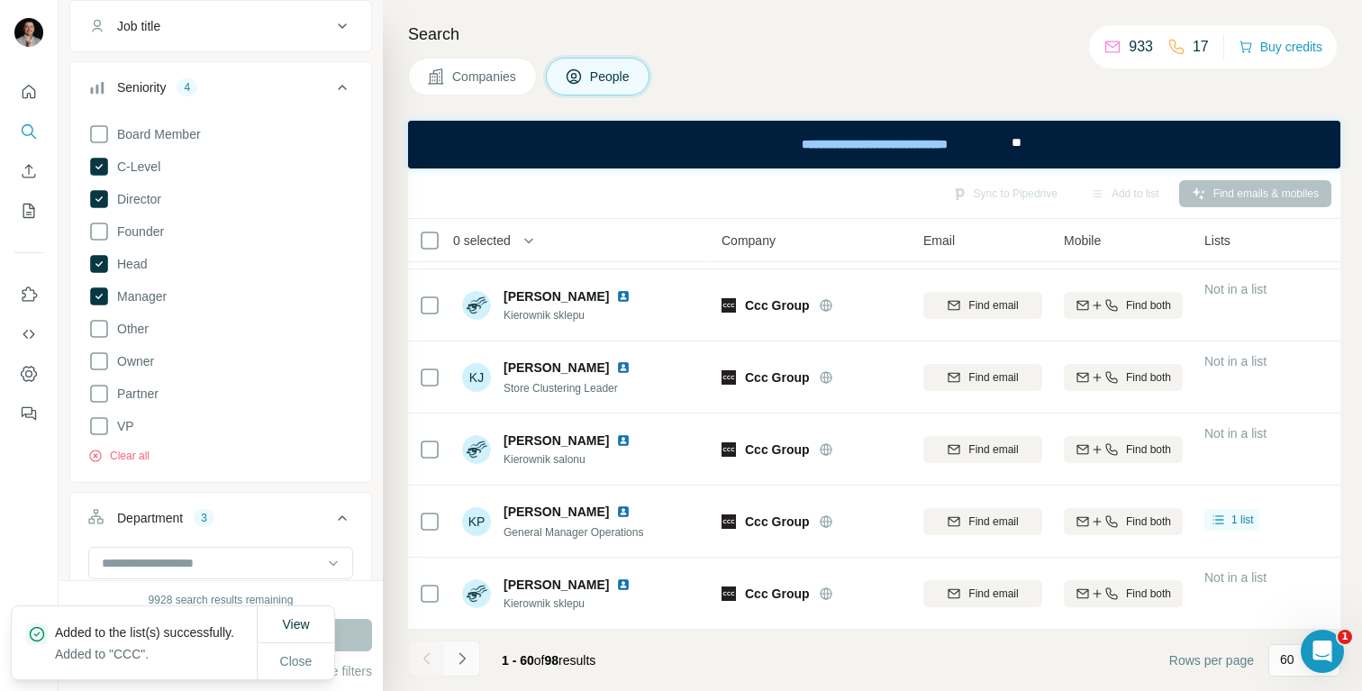
click at [469, 665] on icon "Navigate to next page" at bounding box center [462, 658] width 18 height 18
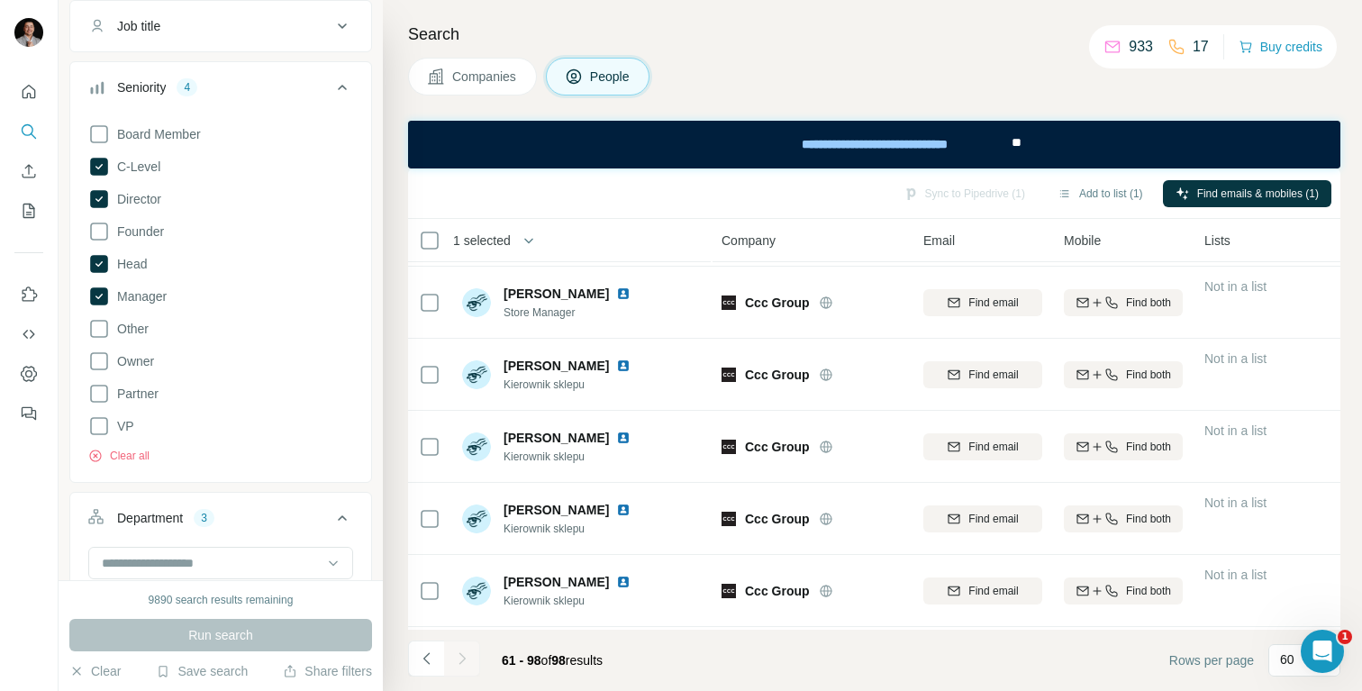
scroll to position [724, 0]
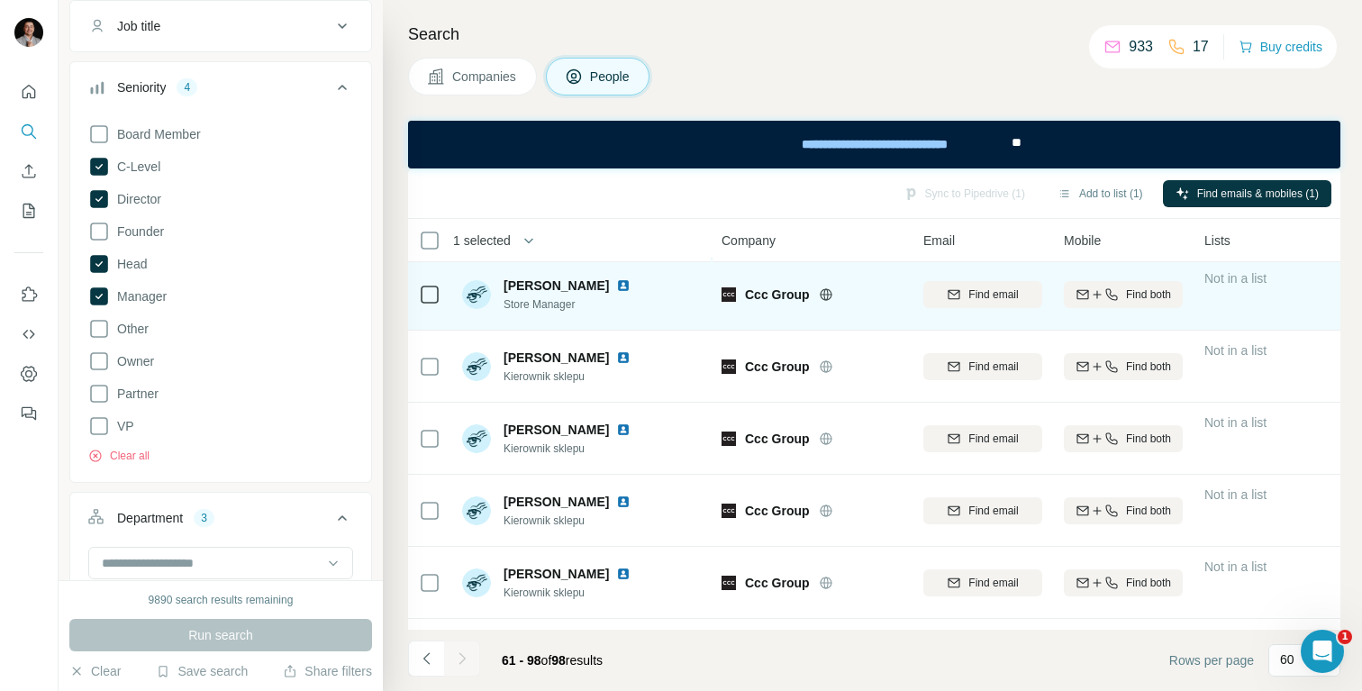
click at [443, 297] on td at bounding box center [429, 294] width 43 height 72
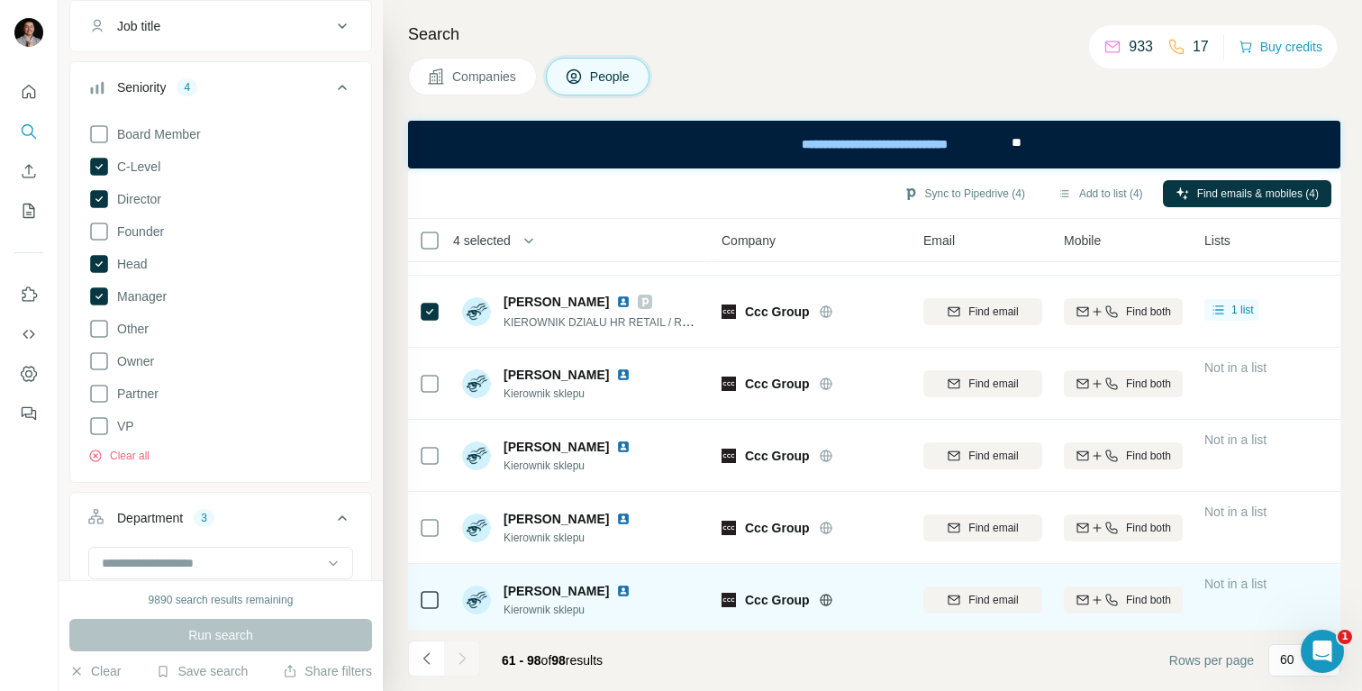
scroll to position [2110, 0]
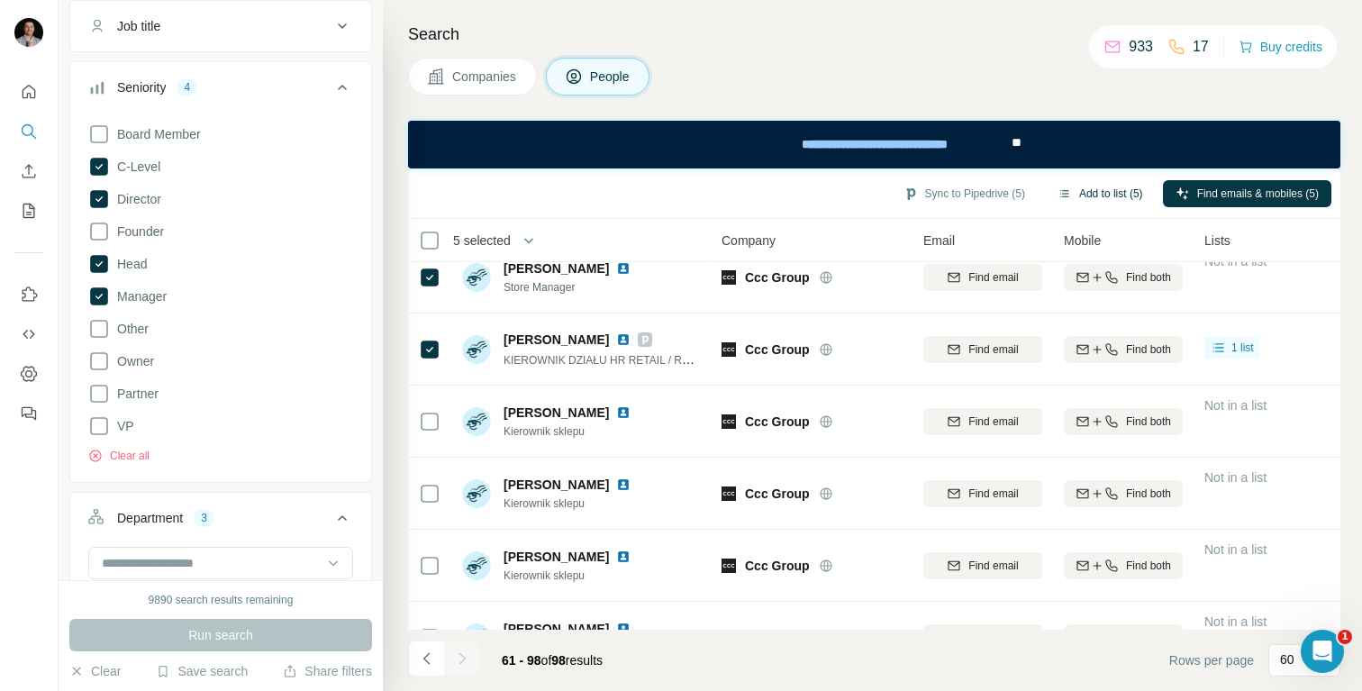
click at [1077, 186] on button "Add to list (5)" at bounding box center [1100, 193] width 111 height 27
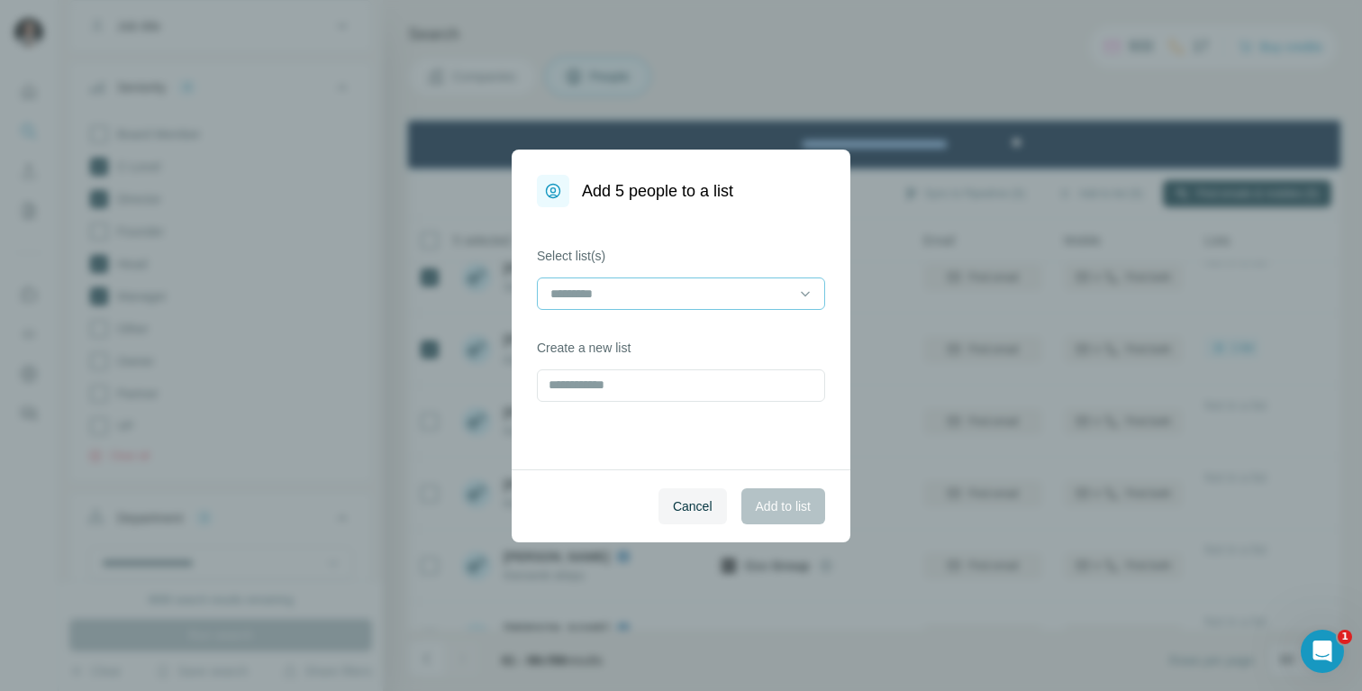
click at [634, 288] on input at bounding box center [669, 294] width 243 height 20
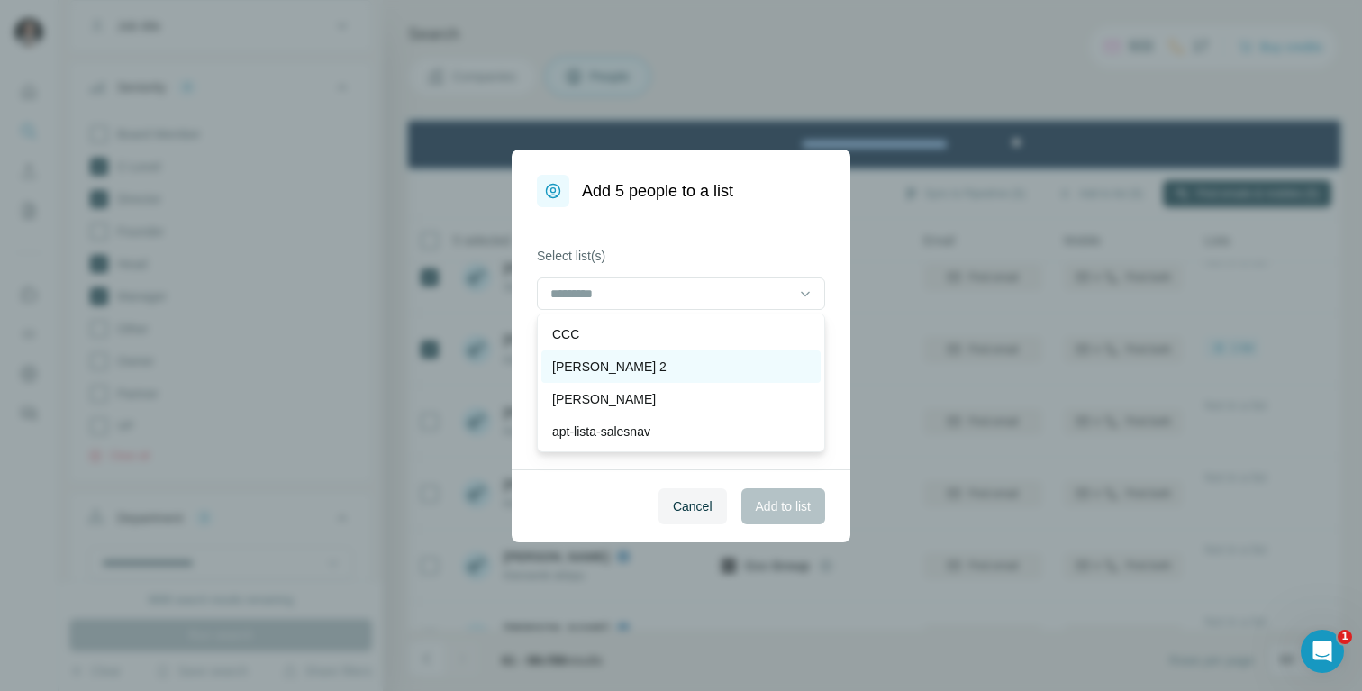
click at [619, 357] on div "[PERSON_NAME] 2" at bounding box center [681, 366] width 258 height 18
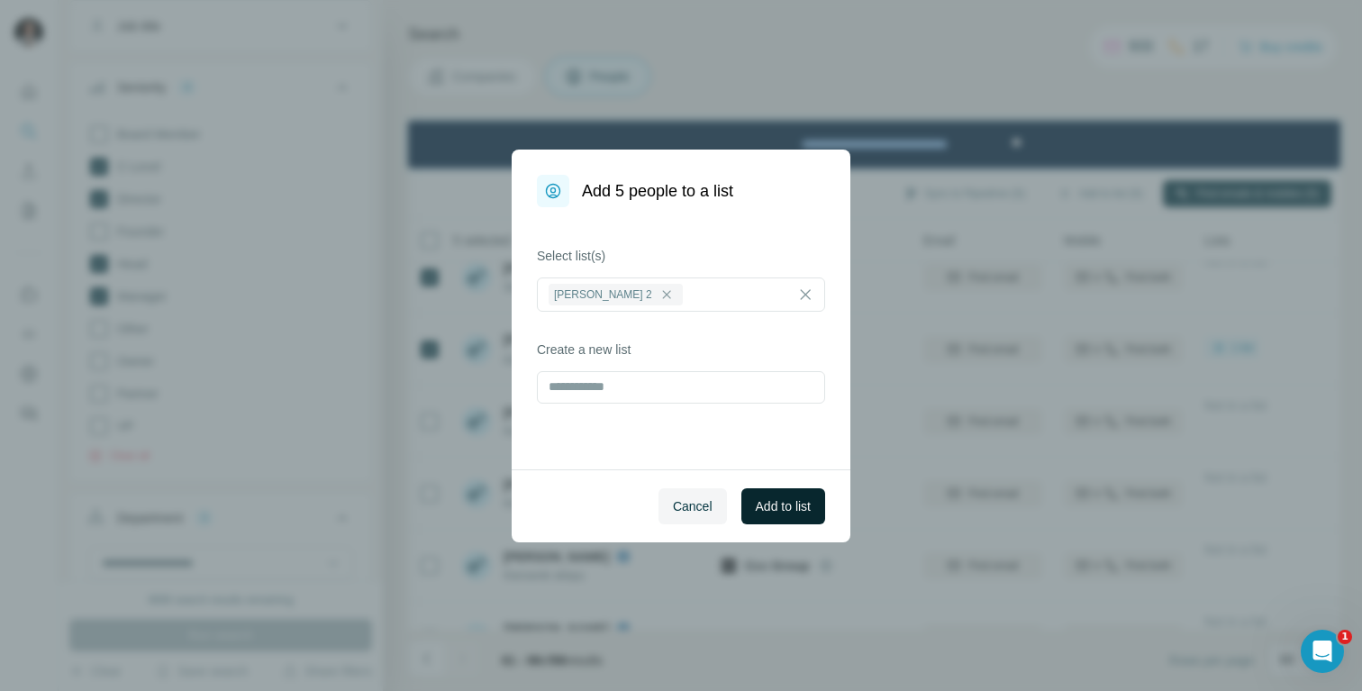
click at [799, 504] on span "Add to list" at bounding box center [782, 506] width 55 height 18
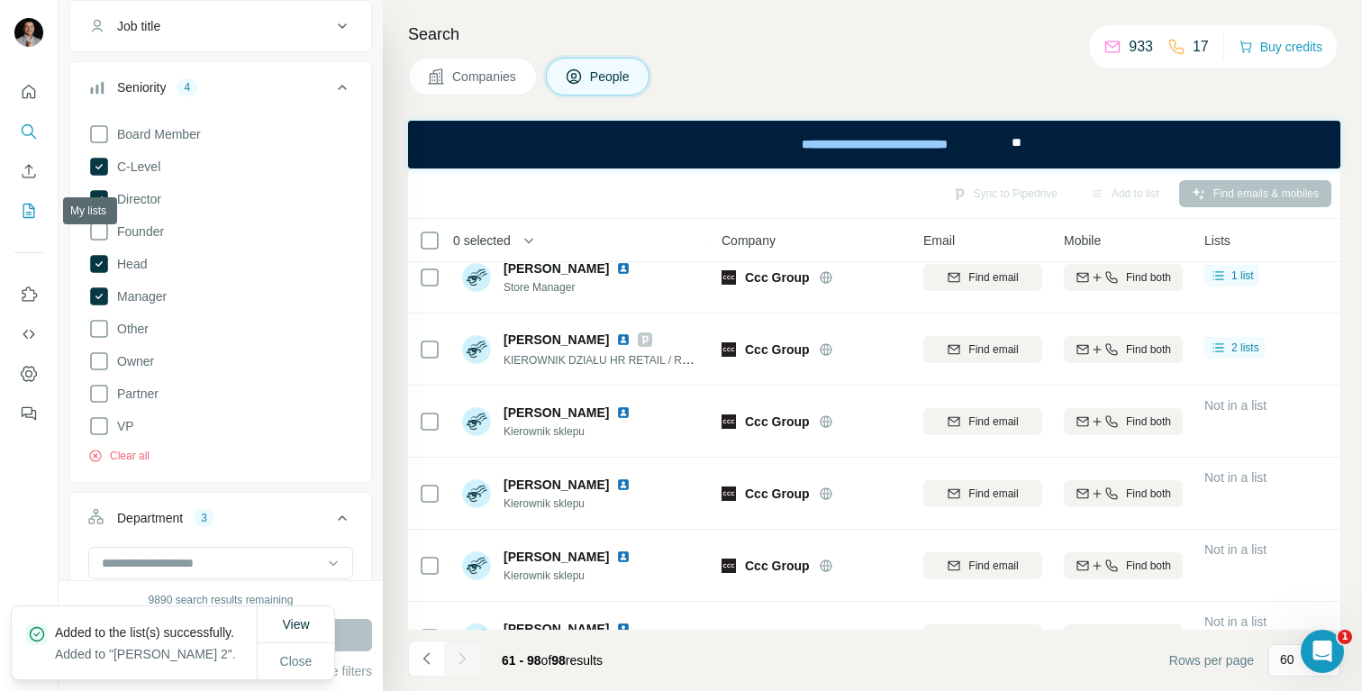
click at [30, 212] on icon "My lists" at bounding box center [30, 210] width 9 height 12
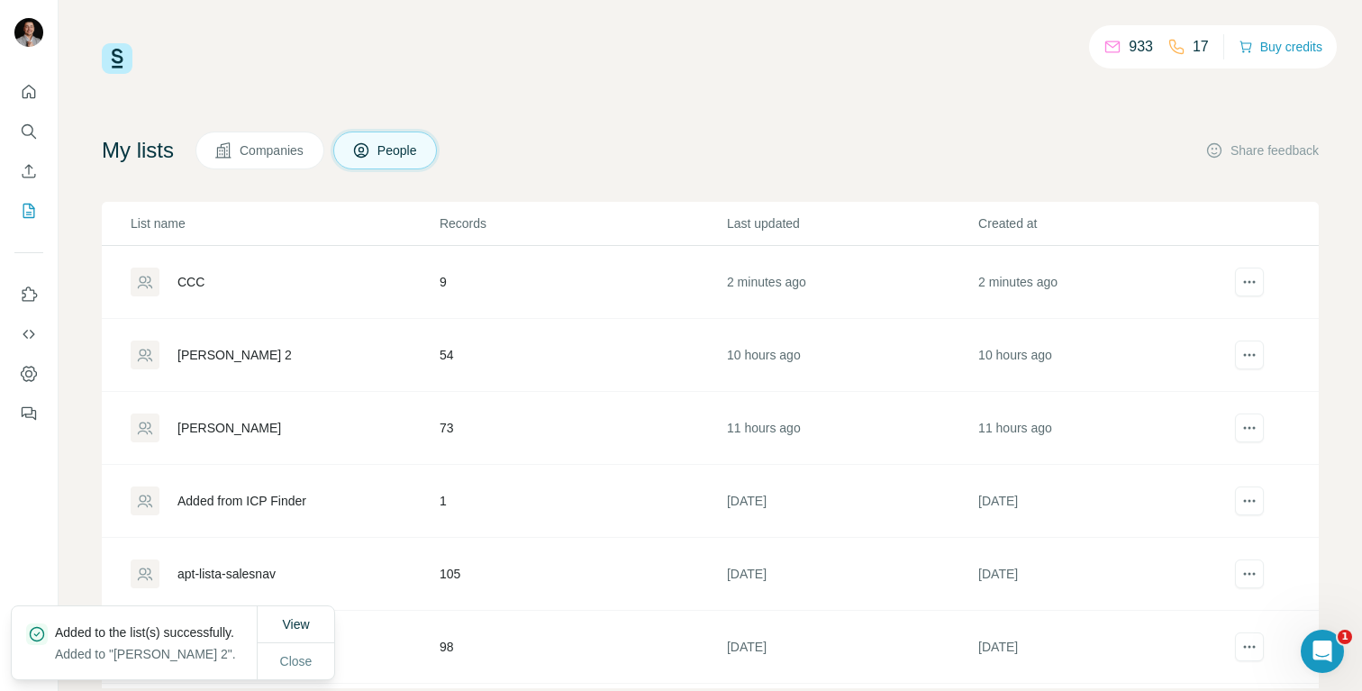
click at [367, 277] on div "CCC" at bounding box center [284, 281] width 307 height 29
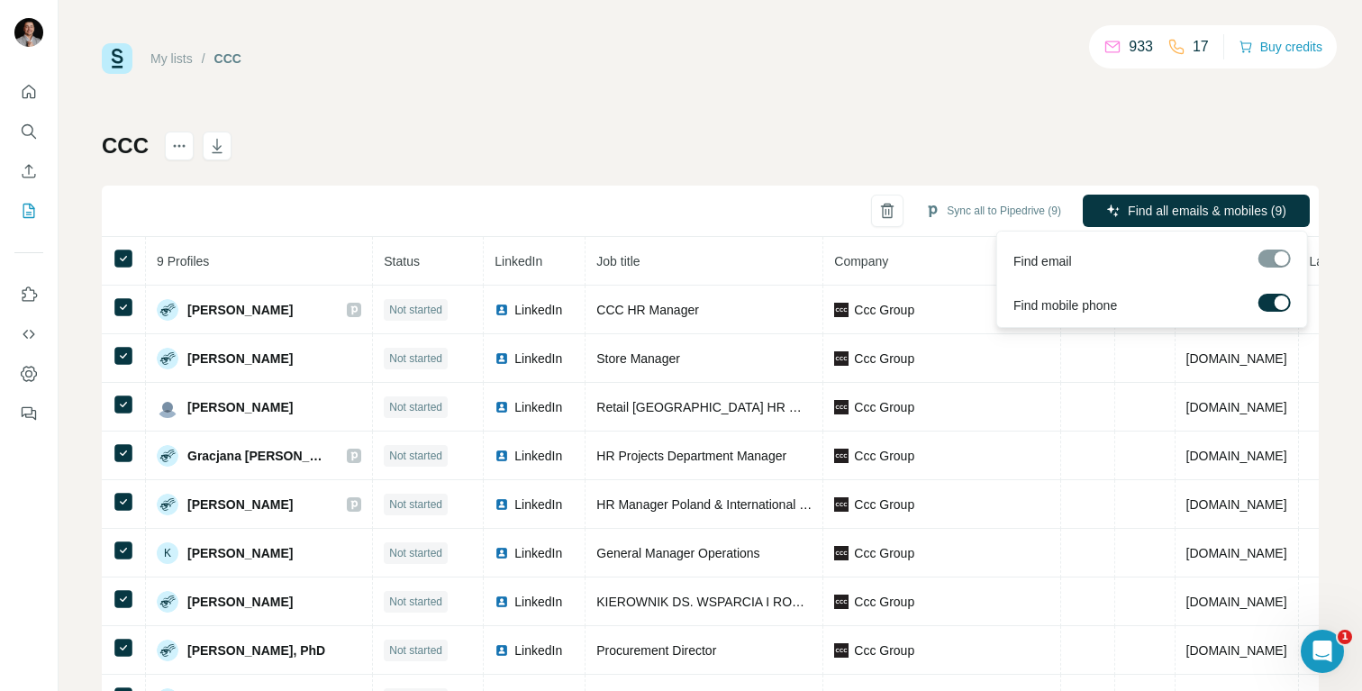
click at [1181, 205] on span "Find all emails & mobiles (9)" at bounding box center [1206, 211] width 158 height 18
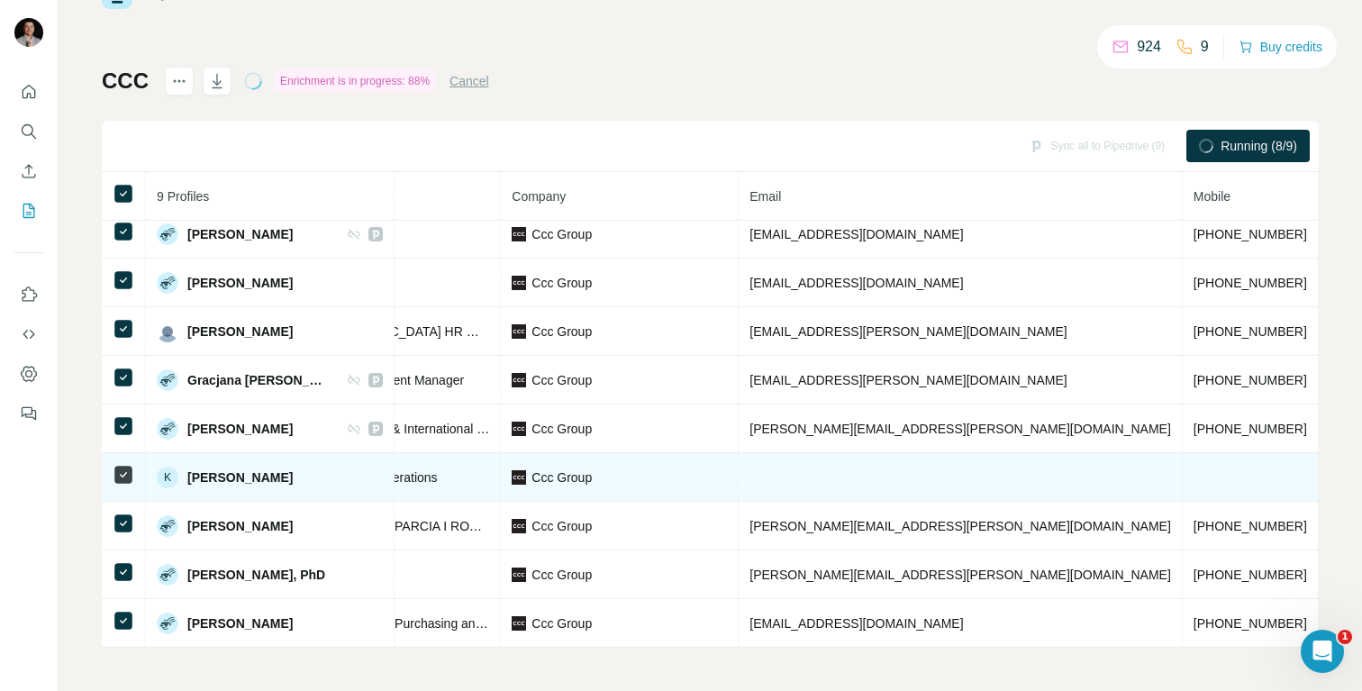
scroll to position [11, 354]
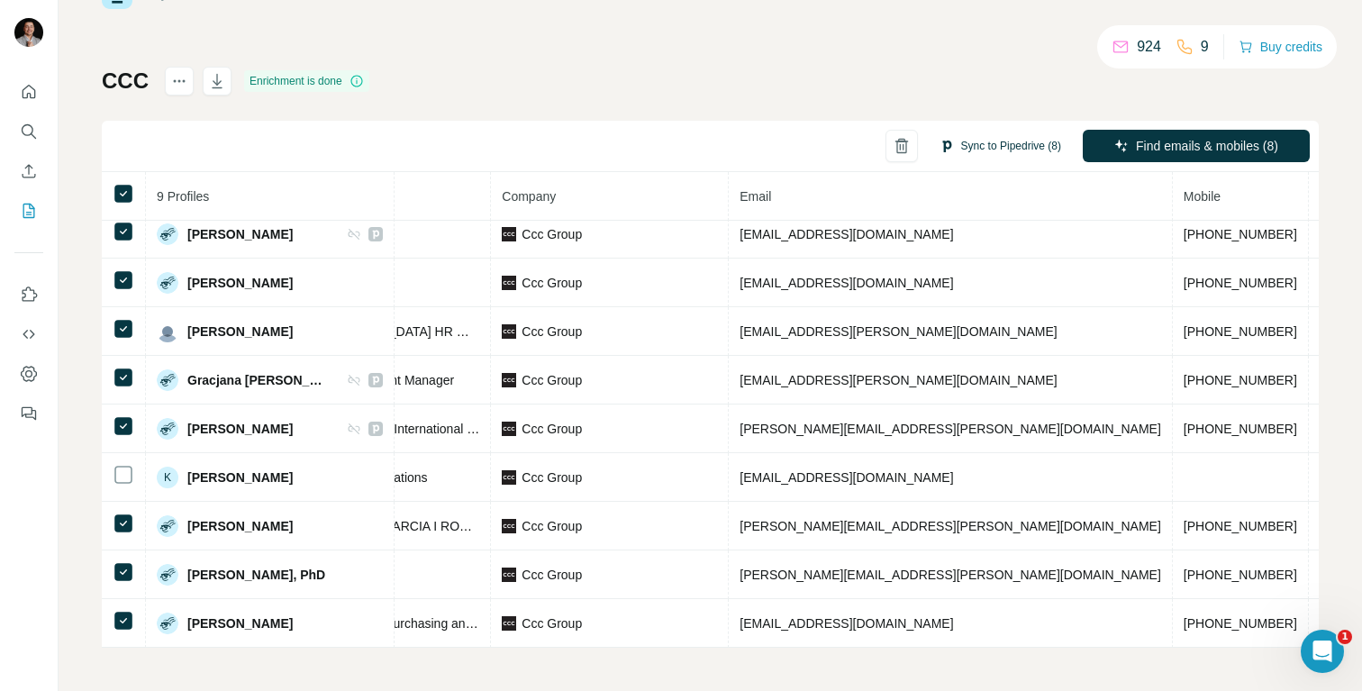
click at [999, 146] on button "Sync to Pipedrive (8)" at bounding box center [1000, 145] width 147 height 27
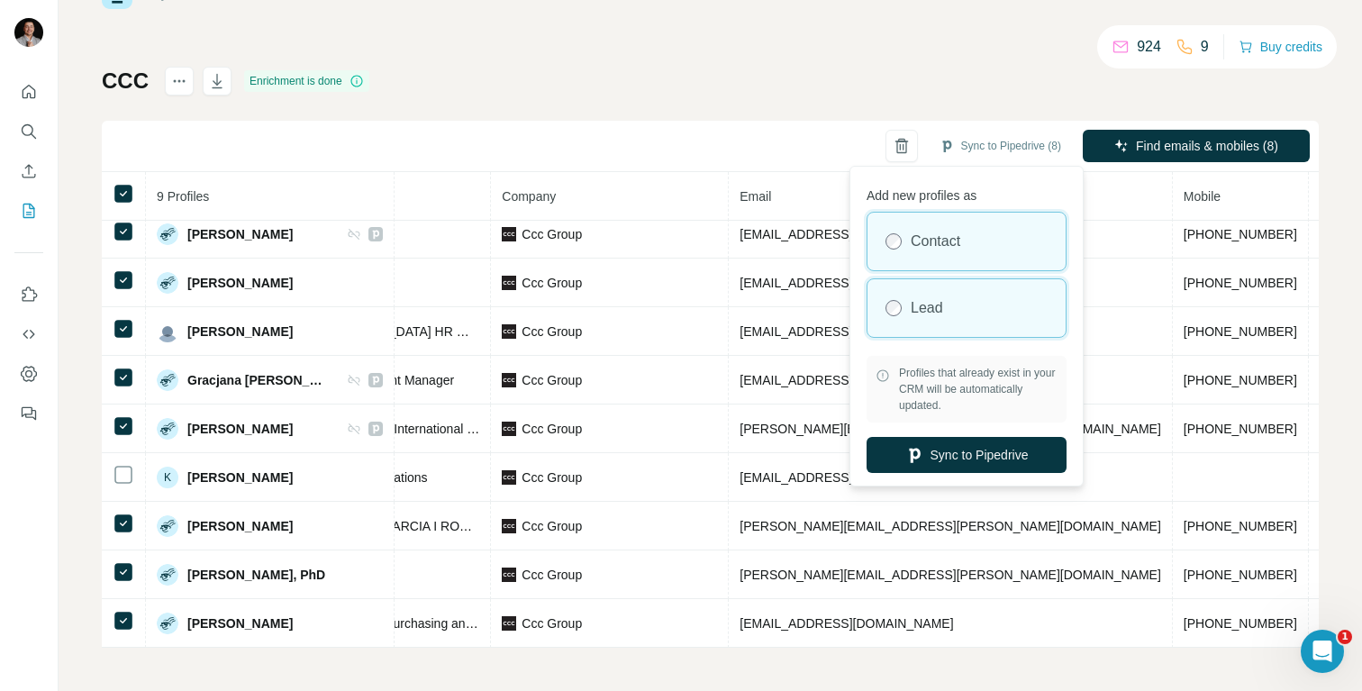
click at [909, 315] on div "Lead" at bounding box center [966, 308] width 198 height 58
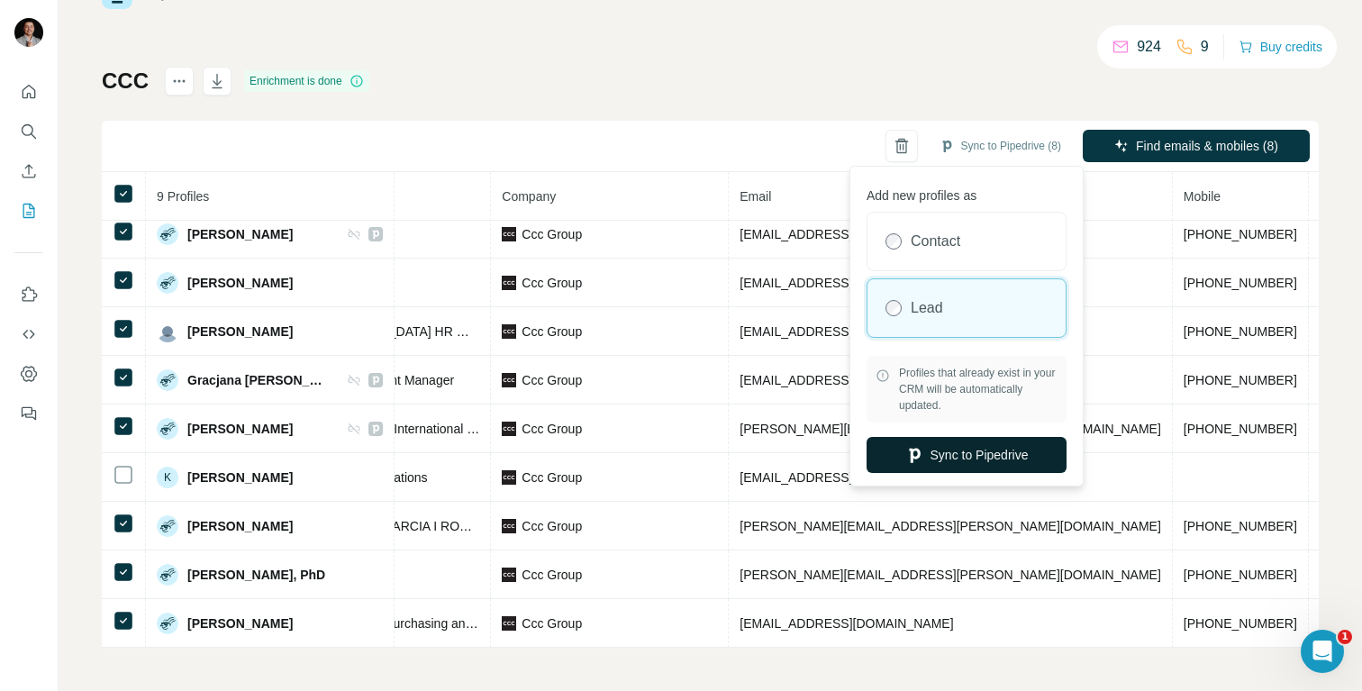
click at [964, 456] on button "Sync to Pipedrive" at bounding box center [966, 455] width 200 height 36
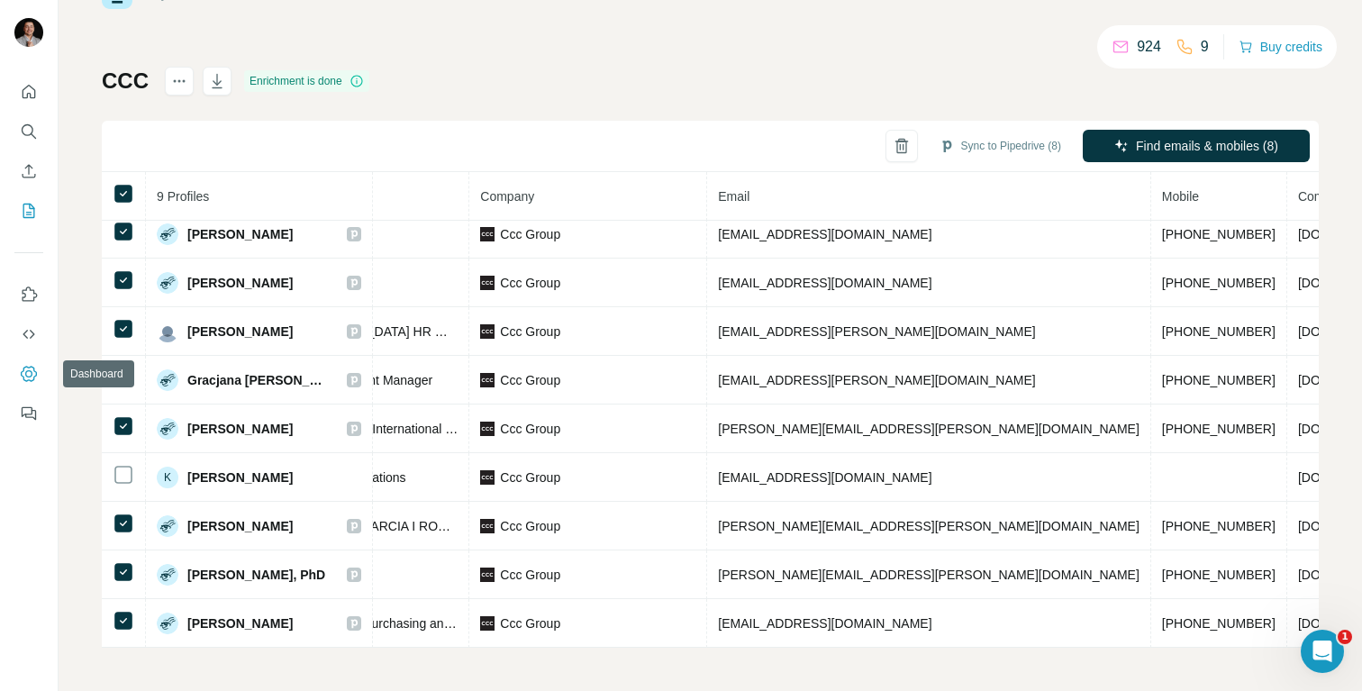
click at [28, 377] on icon "Dashboard" at bounding box center [29, 374] width 18 height 18
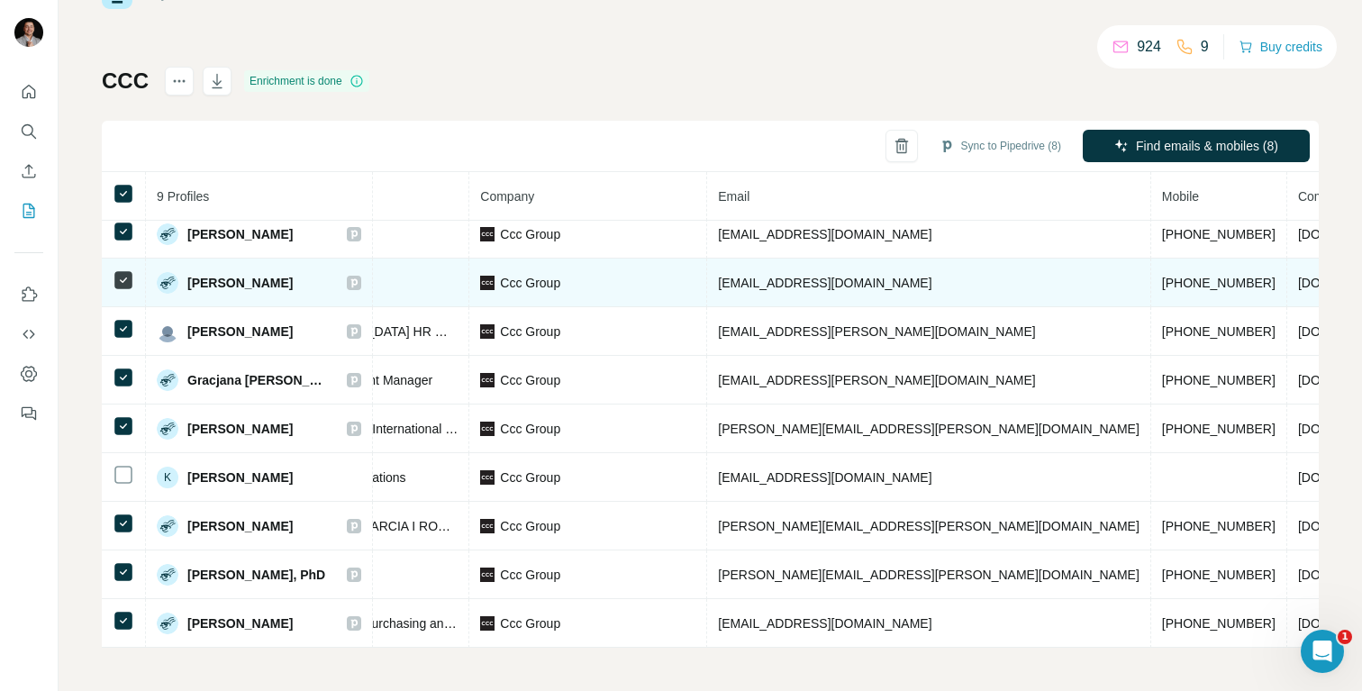
scroll to position [0, 354]
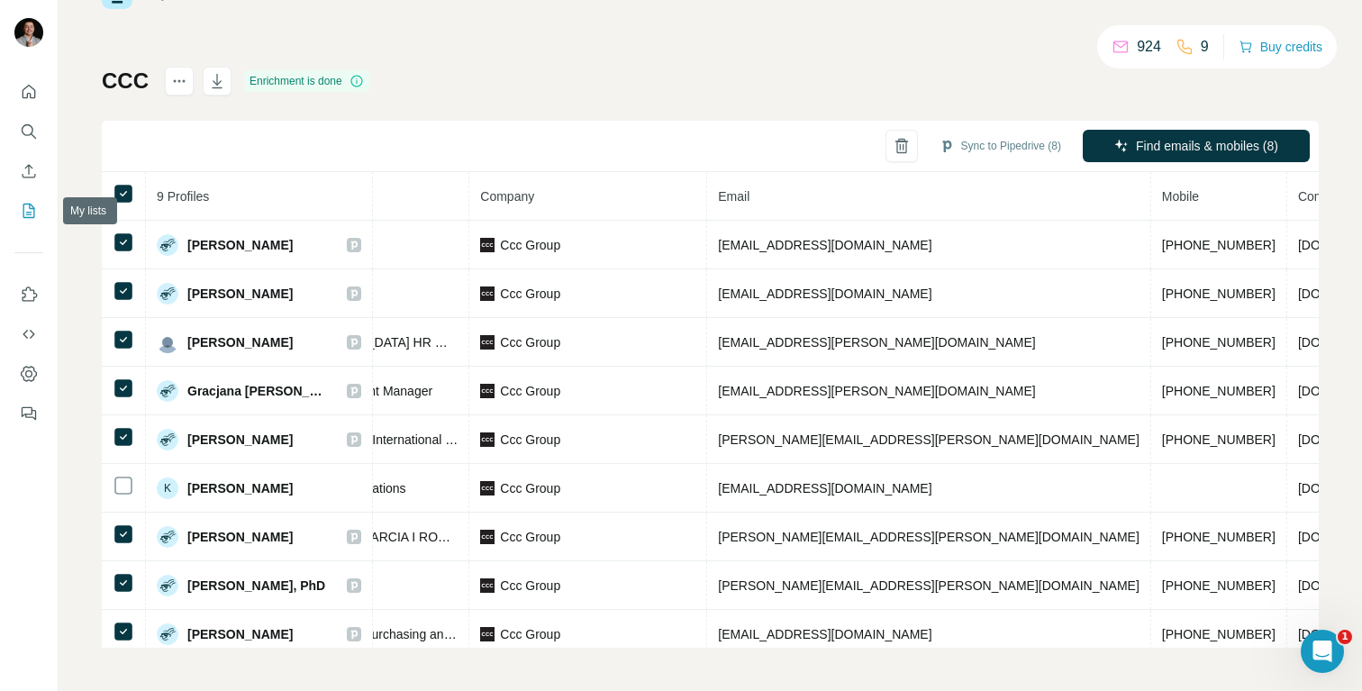
click at [28, 211] on icon "My lists" at bounding box center [29, 211] width 18 height 18
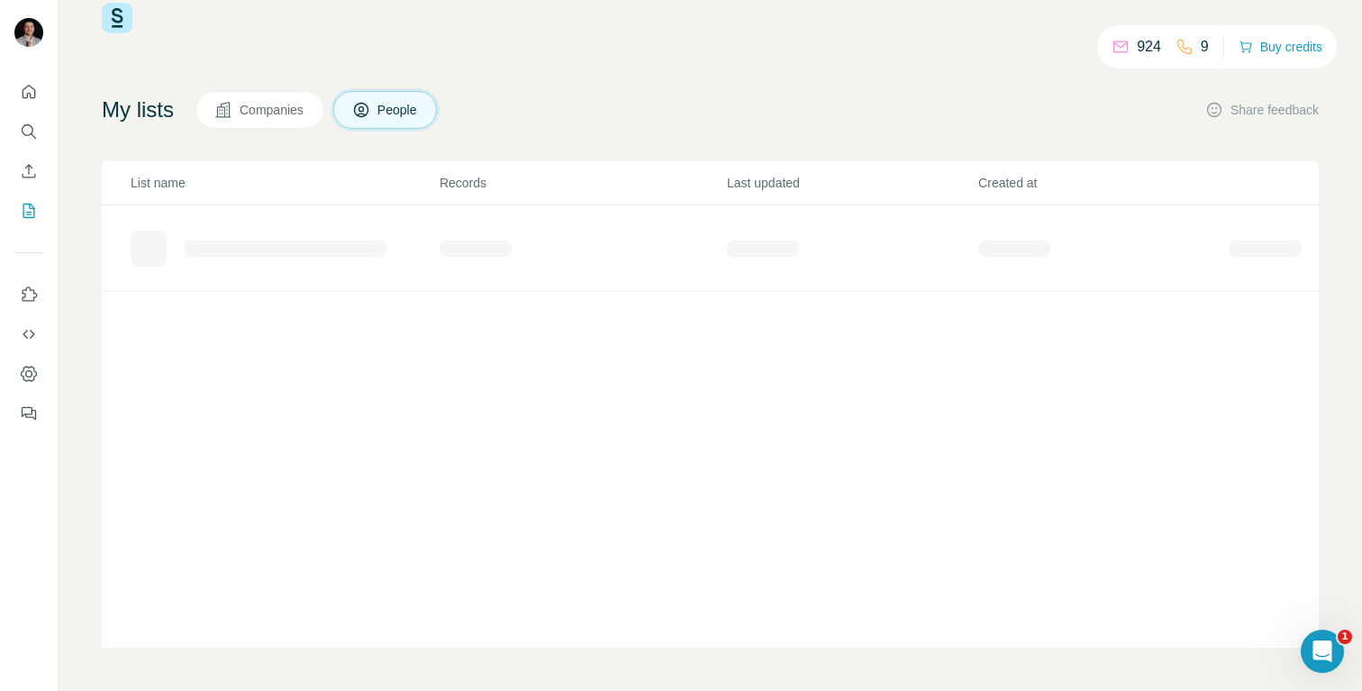
scroll to position [41, 0]
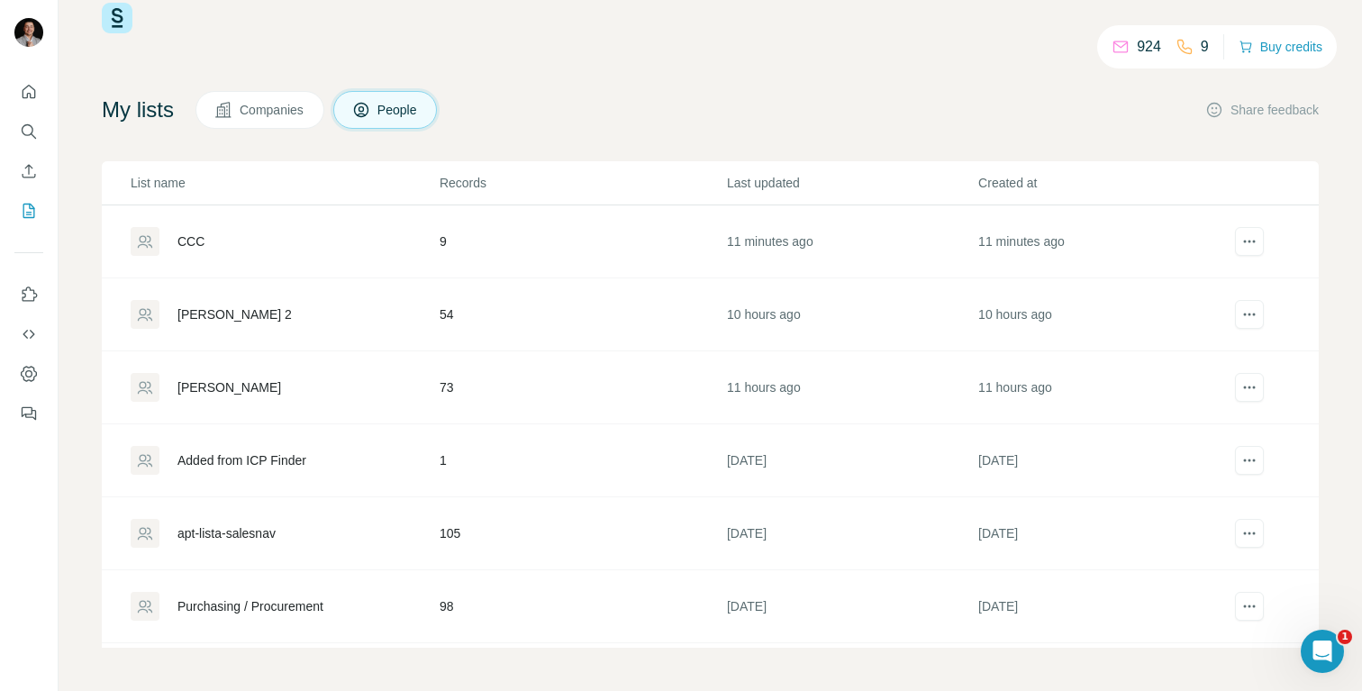
click at [218, 319] on div "[PERSON_NAME] 2" at bounding box center [234, 314] width 114 height 18
click at [215, 395] on div "[PERSON_NAME]" at bounding box center [229, 387] width 104 height 18
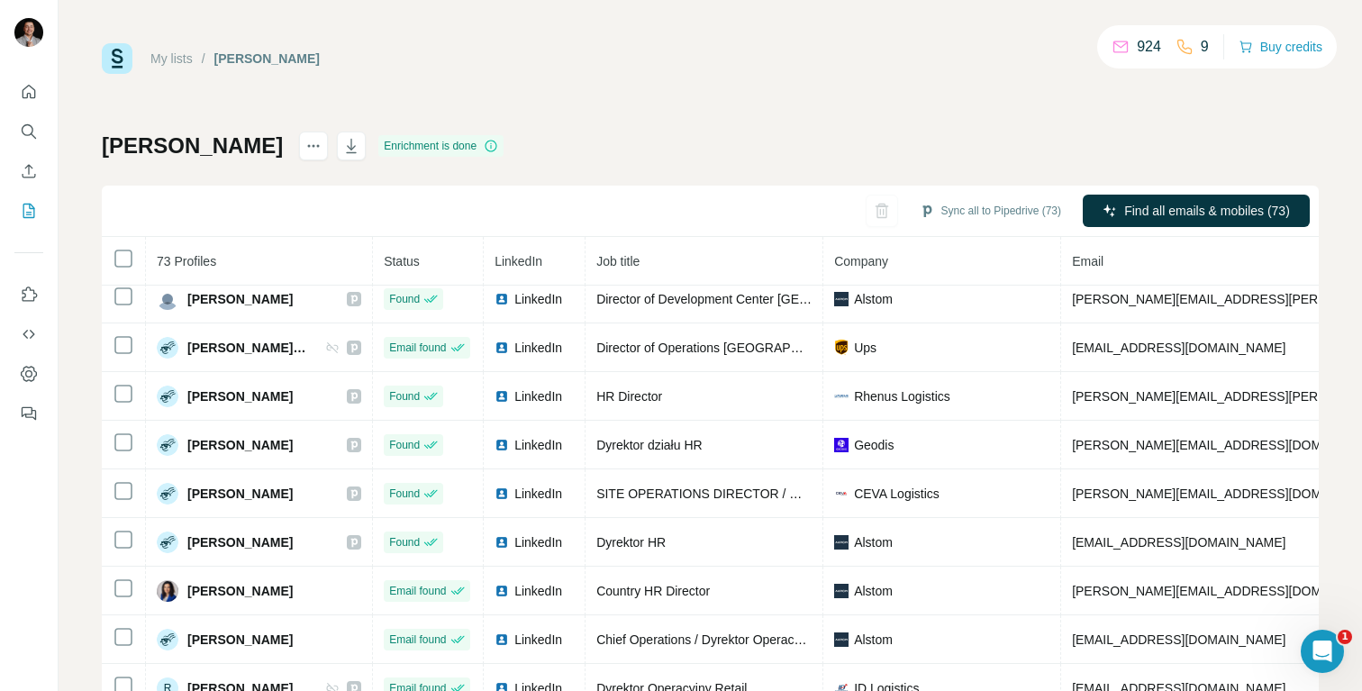
scroll to position [65, 0]
